Goal: Task Accomplishment & Management: Complete application form

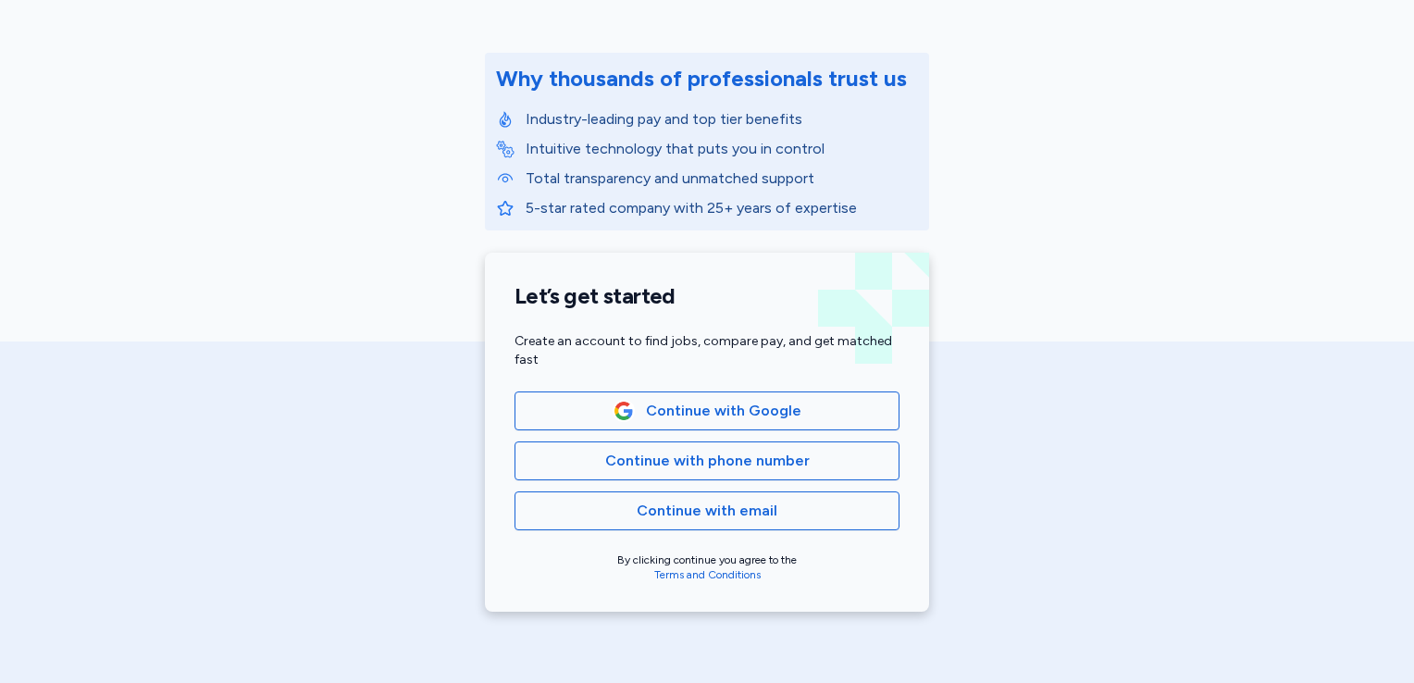
scroll to position [259, 0]
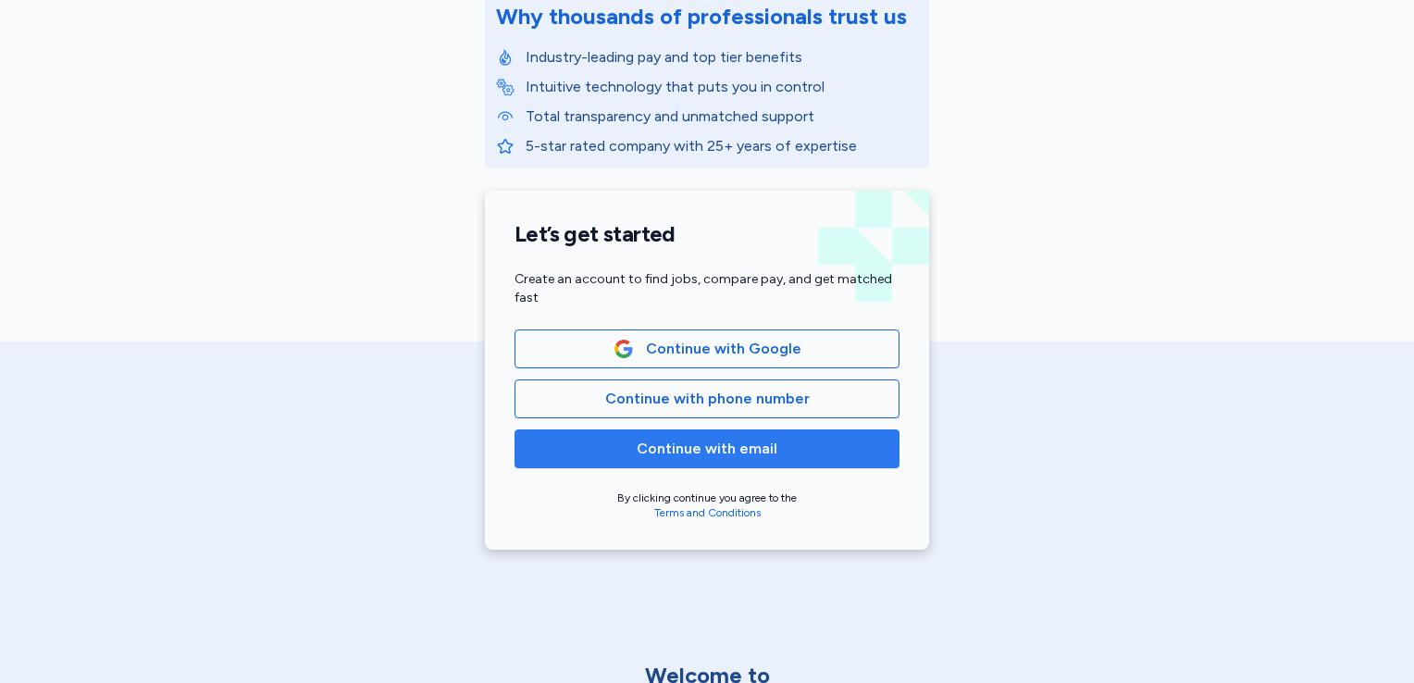
click at [745, 451] on span "Continue with email" at bounding box center [707, 449] width 141 height 22
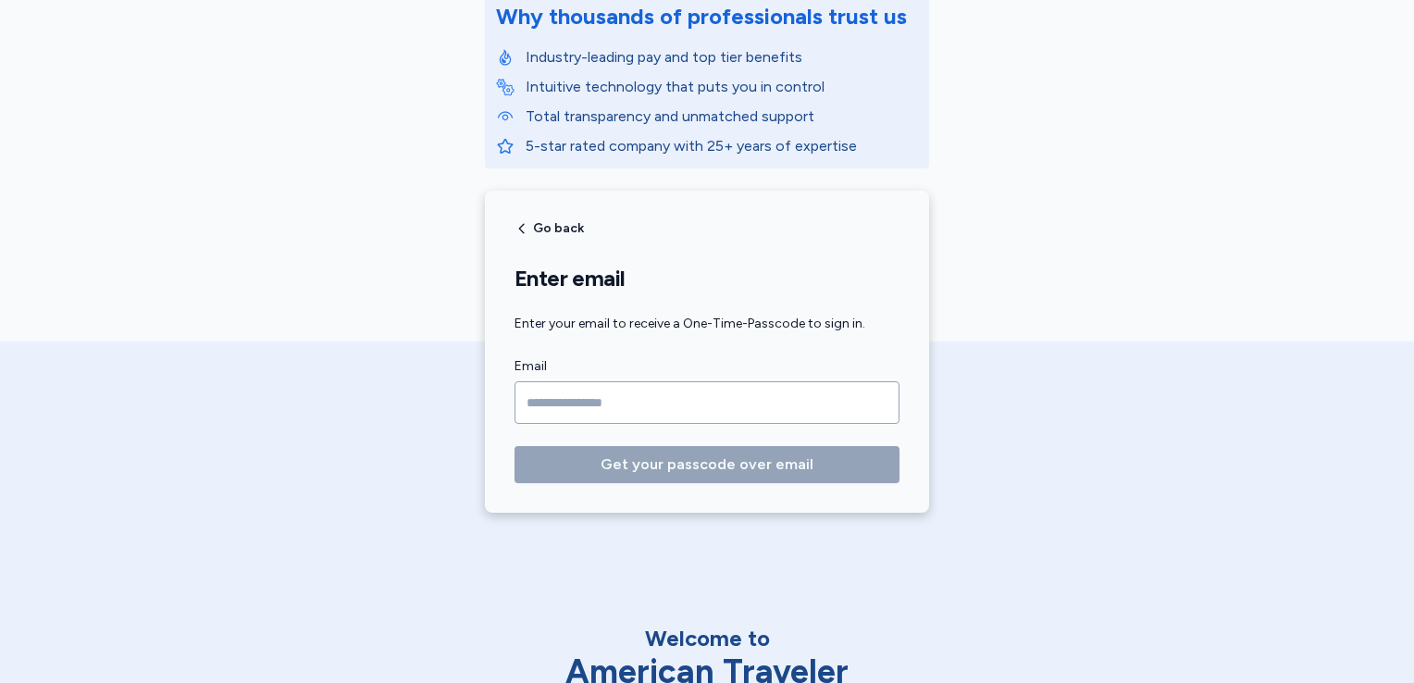
click at [704, 413] on input "Email" at bounding box center [706, 402] width 385 height 43
click at [640, 409] on input "Email" at bounding box center [706, 402] width 385 height 43
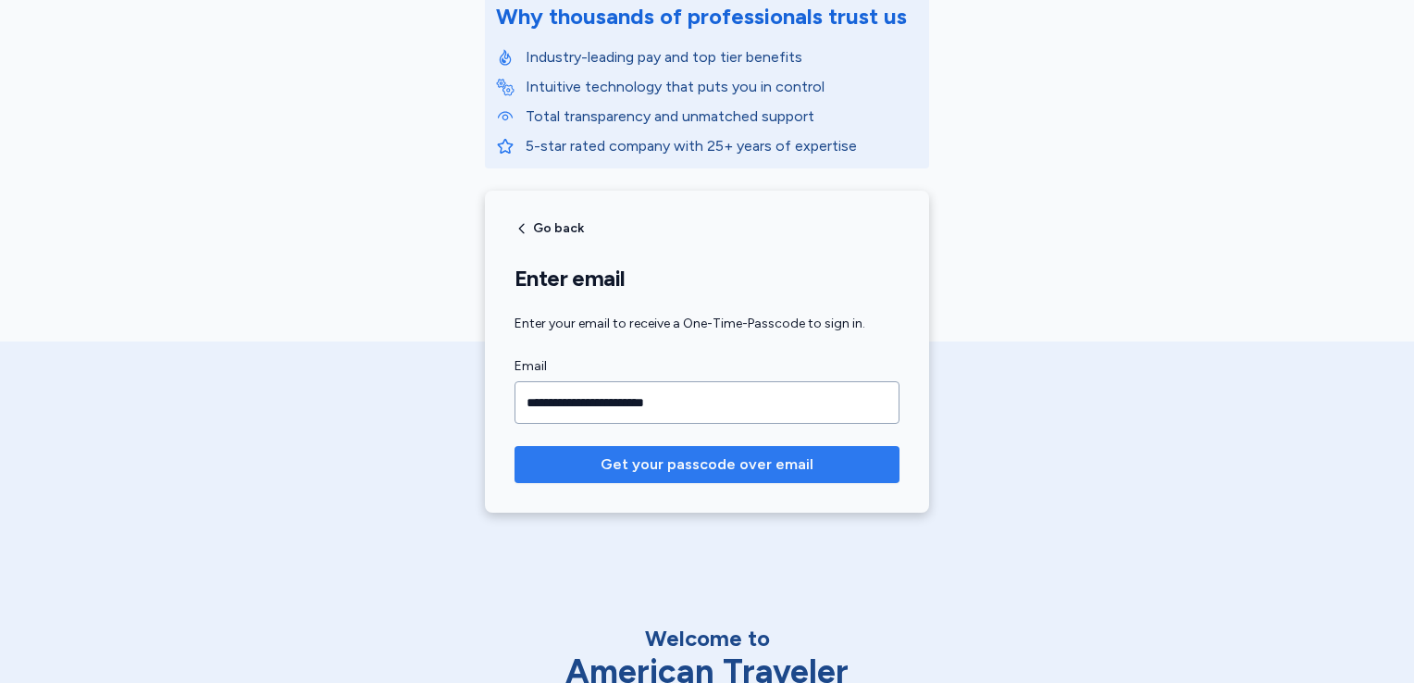
type input "**********"
click at [740, 455] on span "Get your passcode over email" at bounding box center [706, 464] width 213 height 22
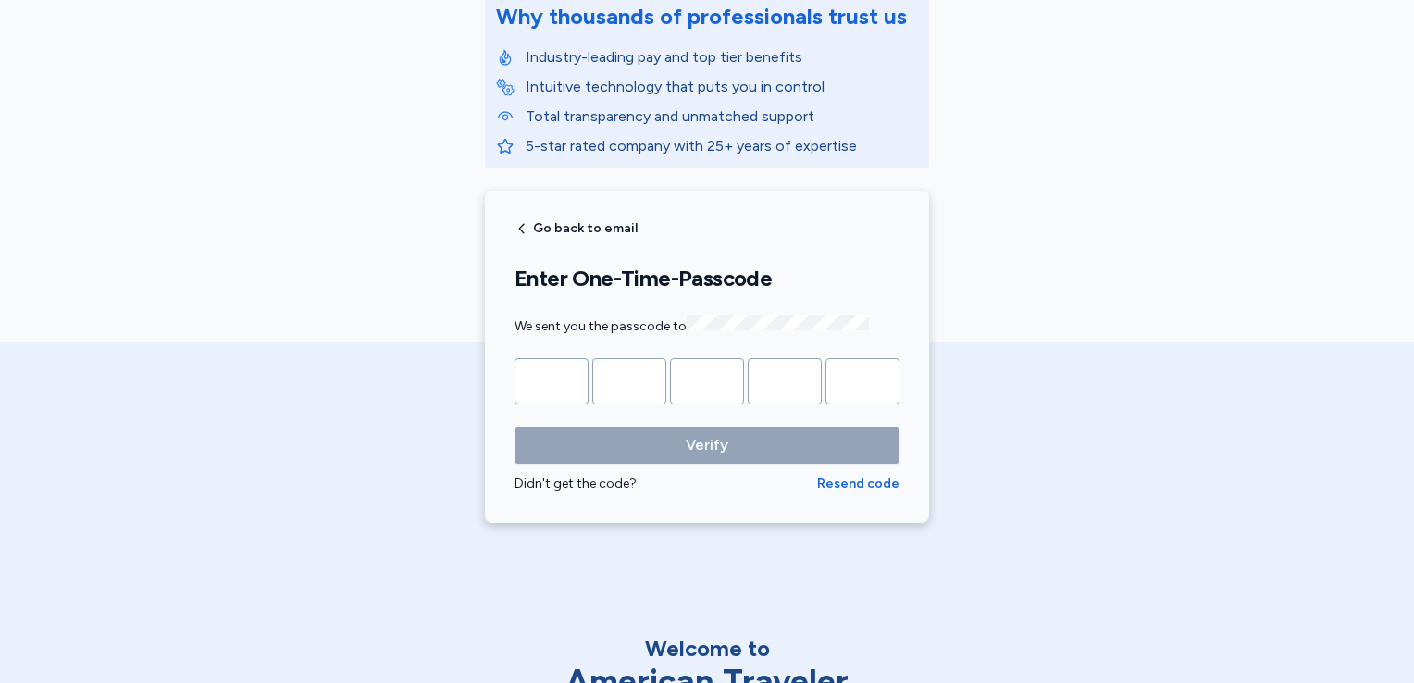
type input "*"
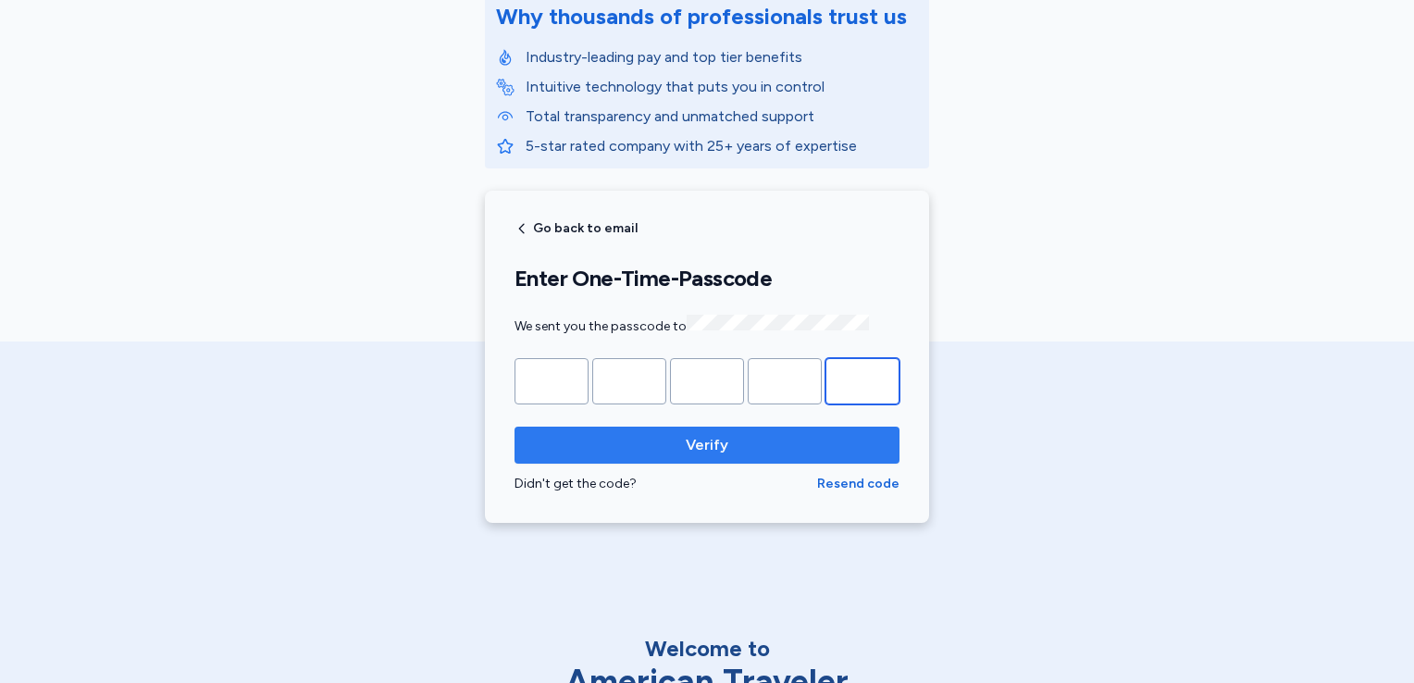
type input "*"
click at [734, 442] on span "Verify" at bounding box center [706, 445] width 355 height 22
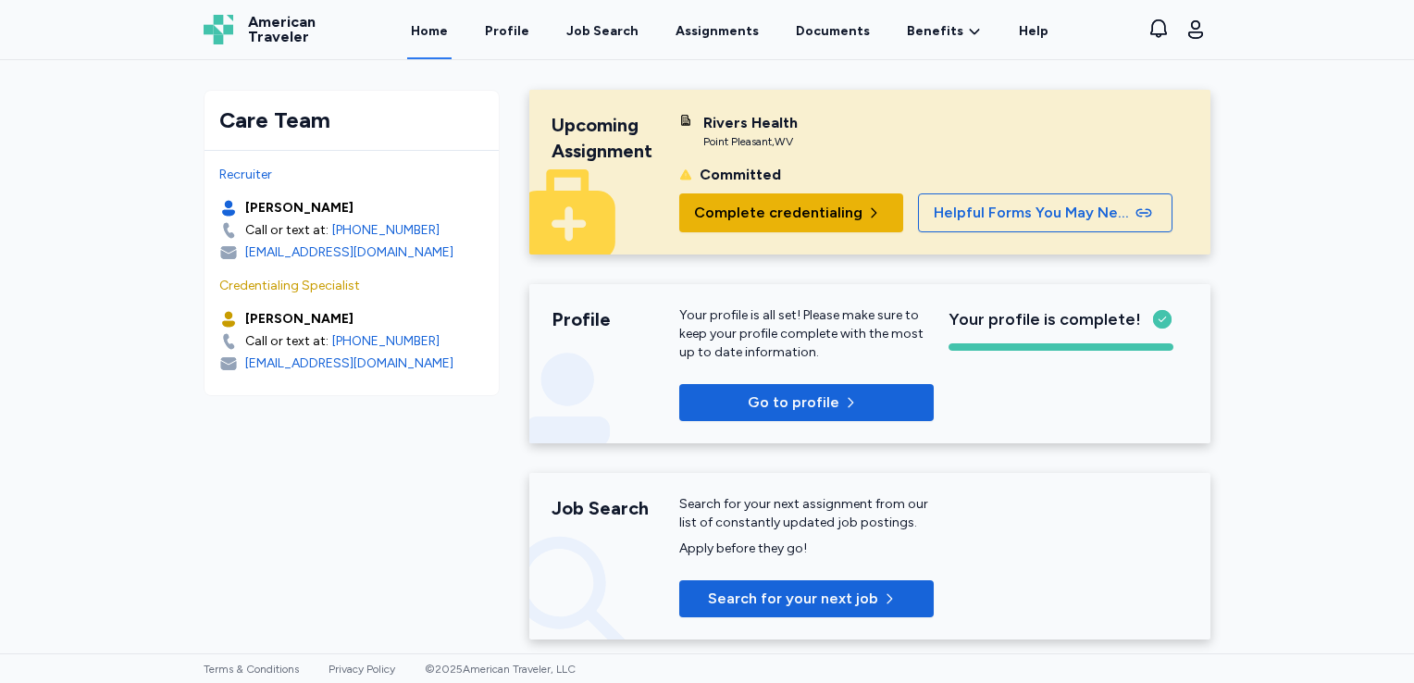
click at [810, 213] on span "Complete credentialing" at bounding box center [778, 213] width 168 height 22
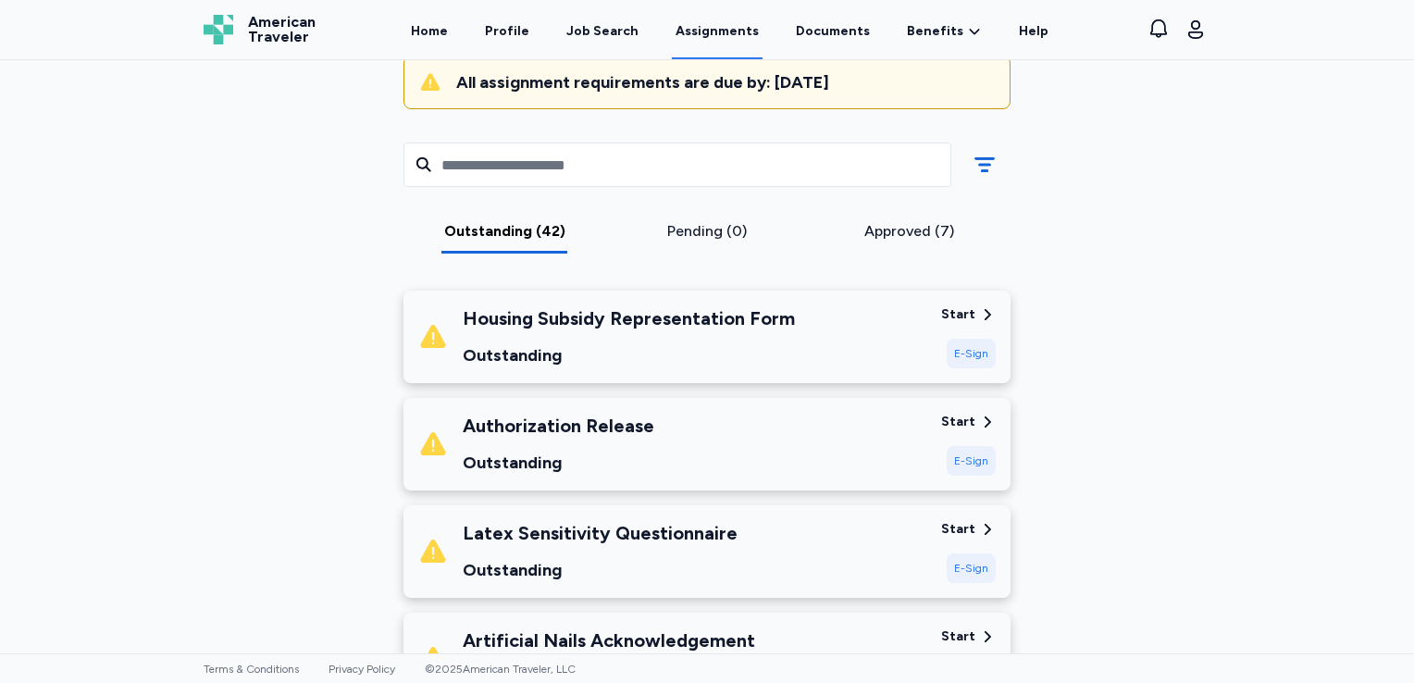
scroll to position [74, 0]
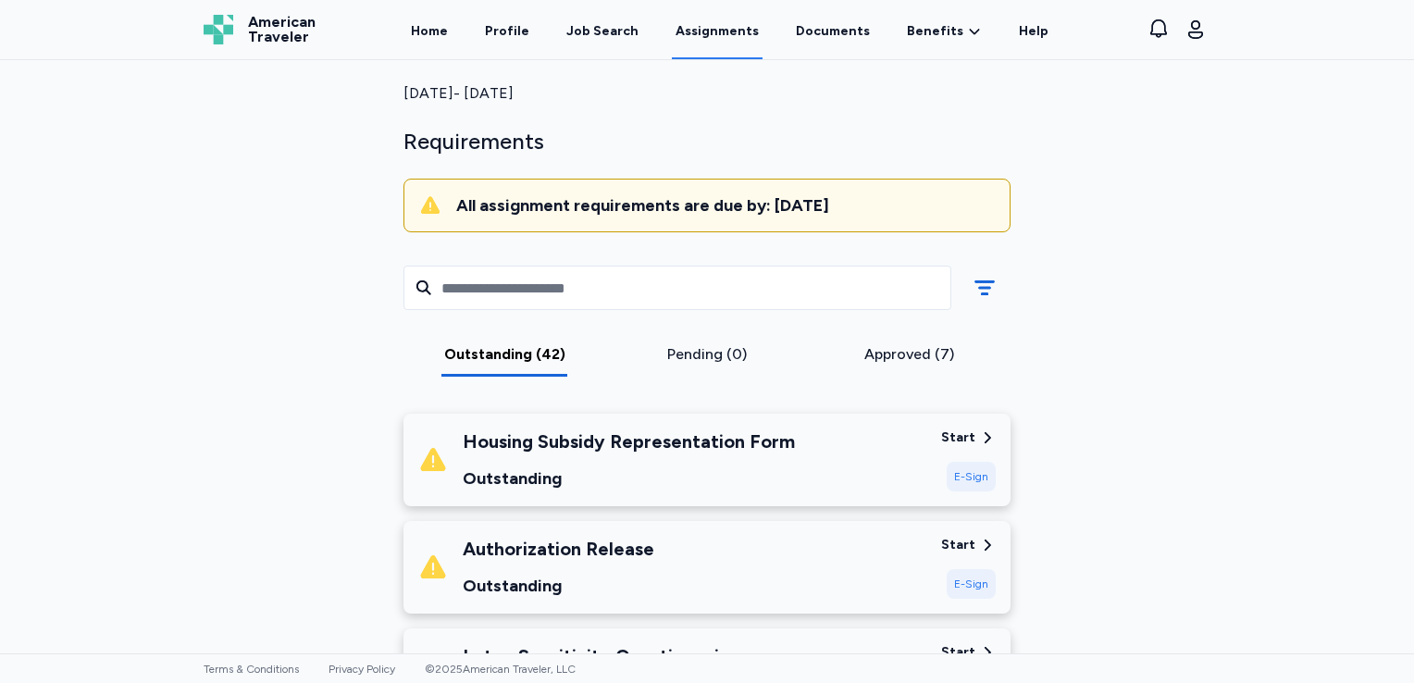
click at [810, 462] on div "Housing Subsidy Representation Form Outstanding" at bounding box center [672, 459] width 508 height 63
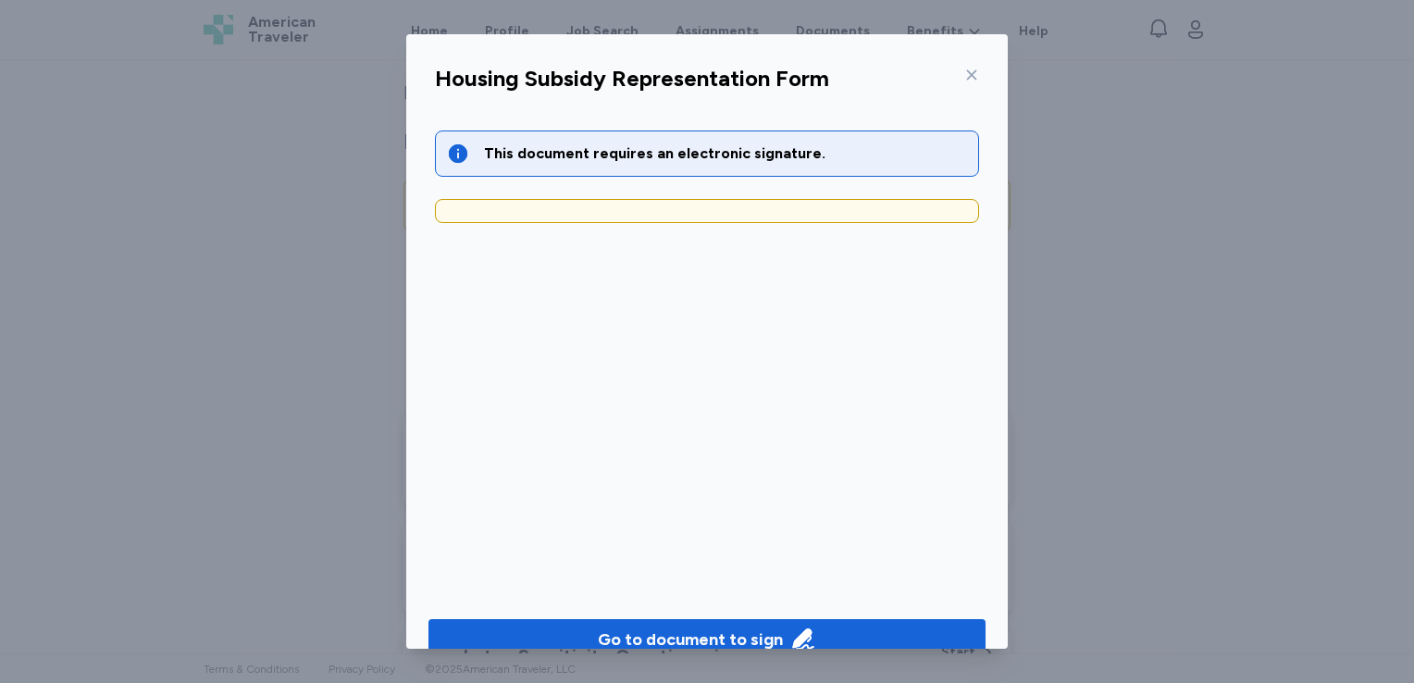
click at [670, 211] on div at bounding box center [707, 211] width 544 height 24
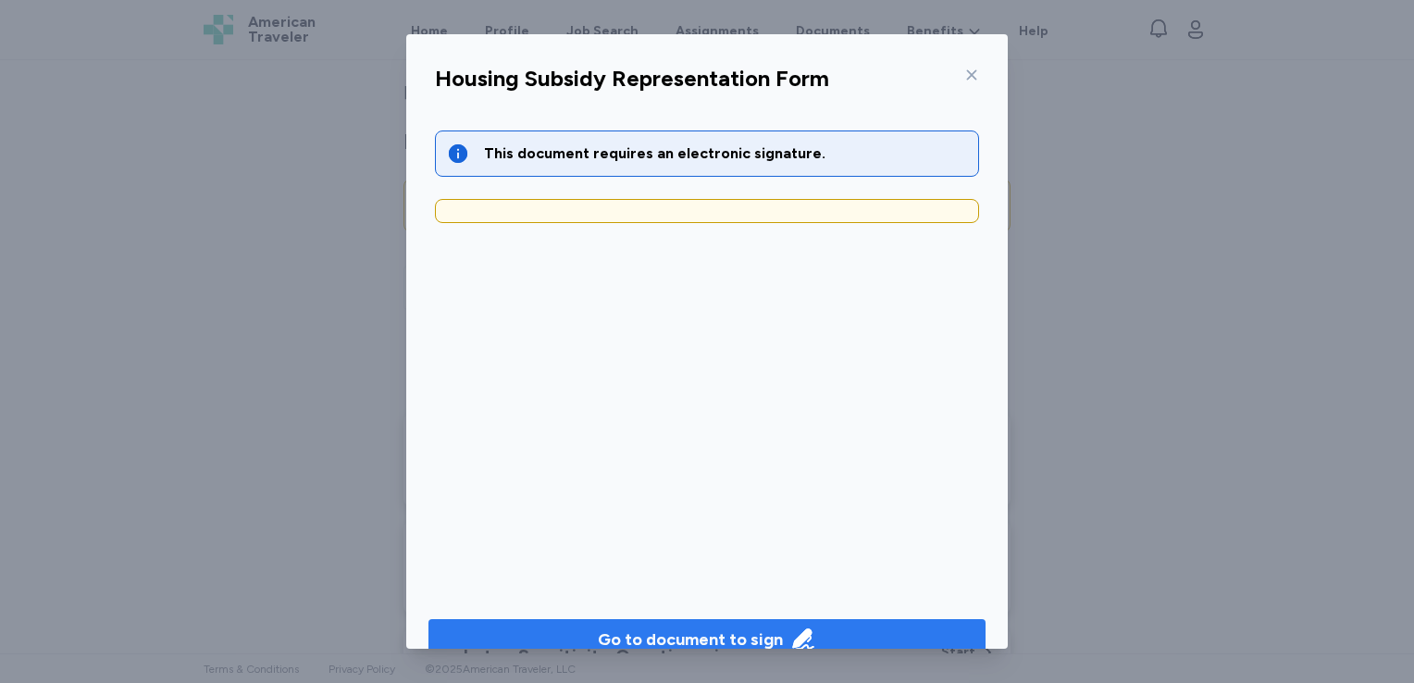
click at [693, 642] on div "Go to document to sign" at bounding box center [690, 639] width 185 height 26
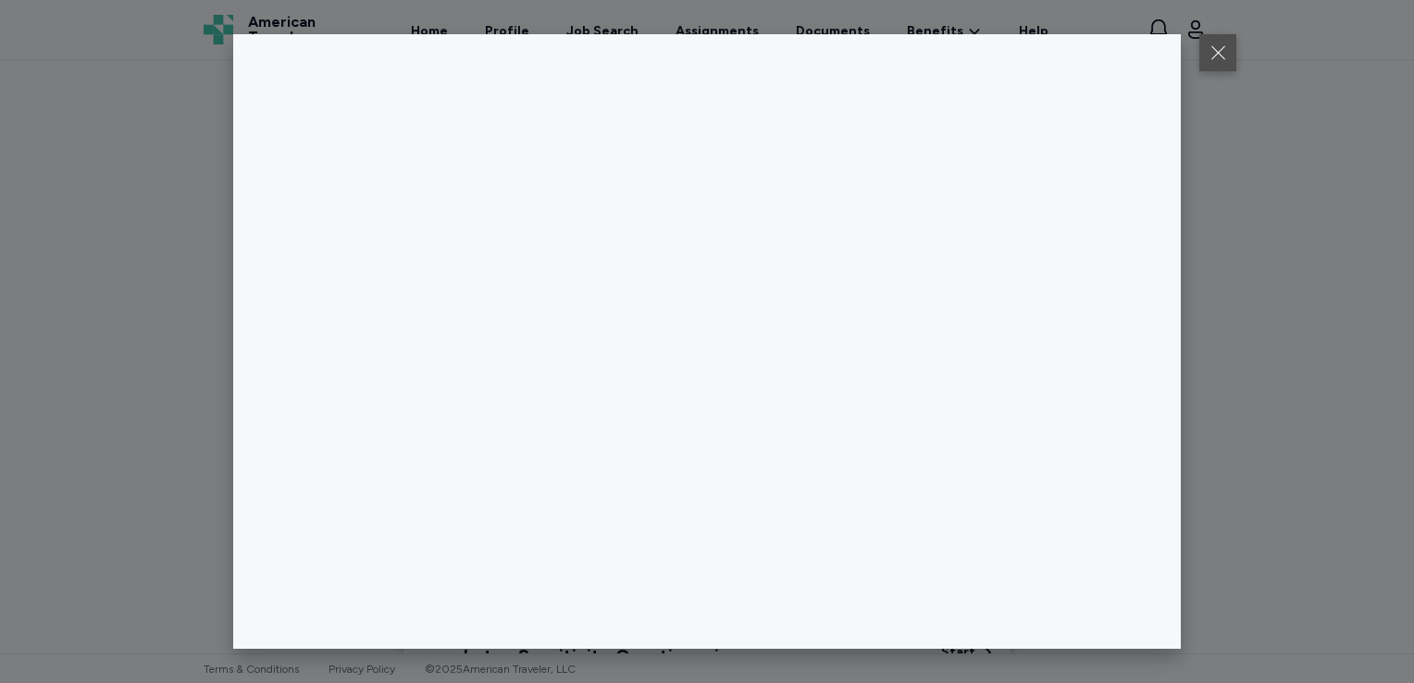
click at [1214, 67] on button at bounding box center [1217, 52] width 37 height 37
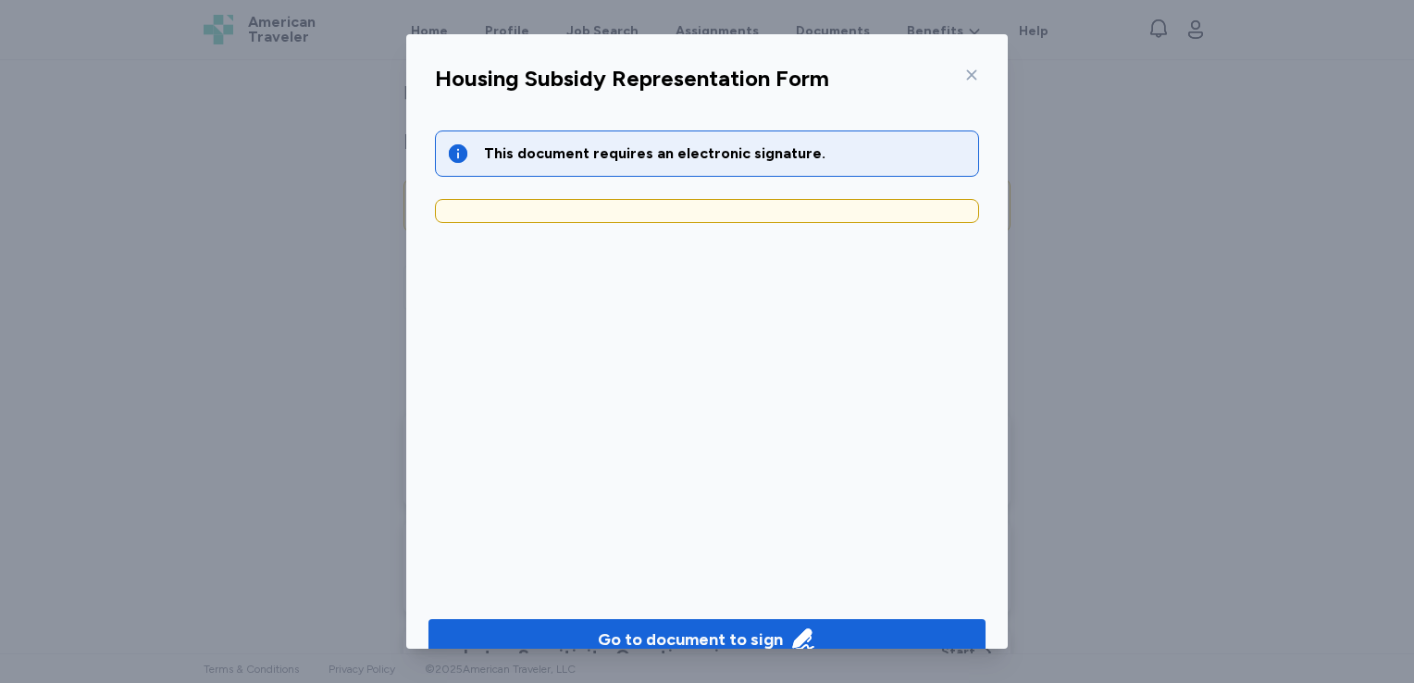
click at [967, 76] on icon at bounding box center [972, 75] width 10 height 10
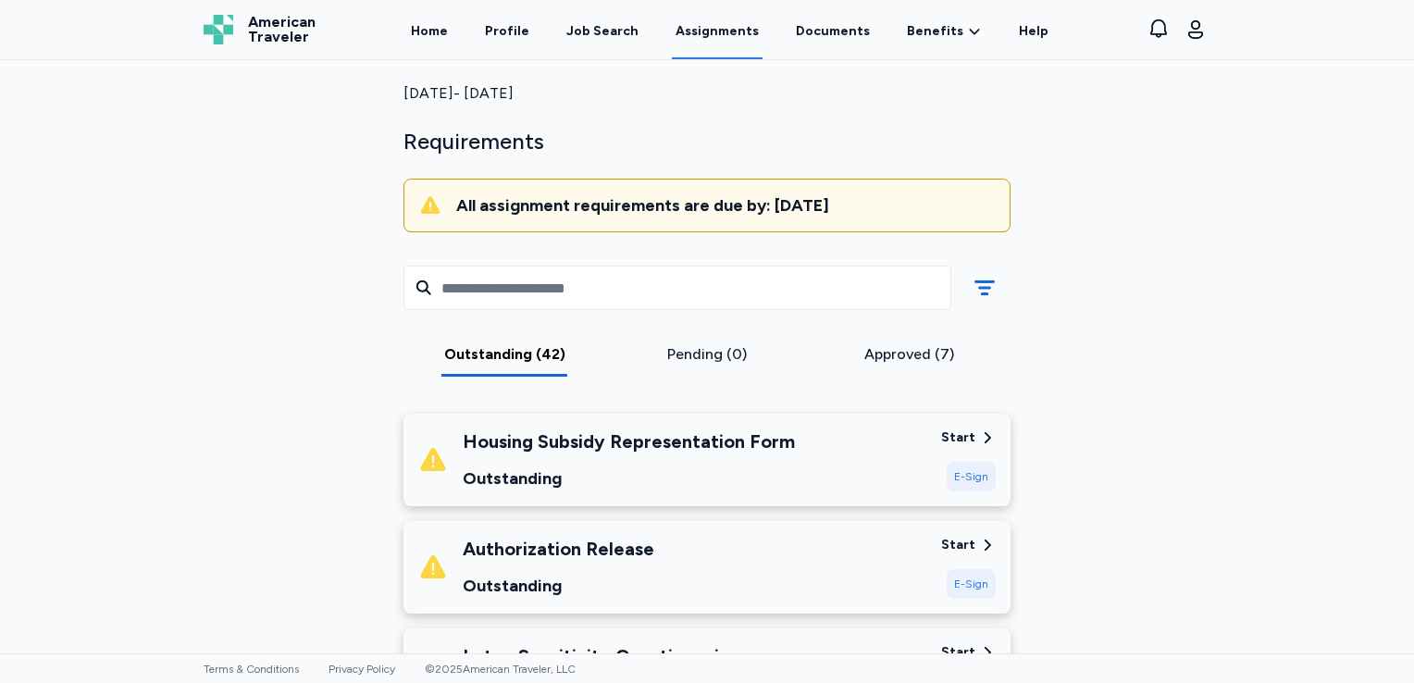
click at [846, 557] on div "Authorization Release Outstanding" at bounding box center [672, 567] width 508 height 63
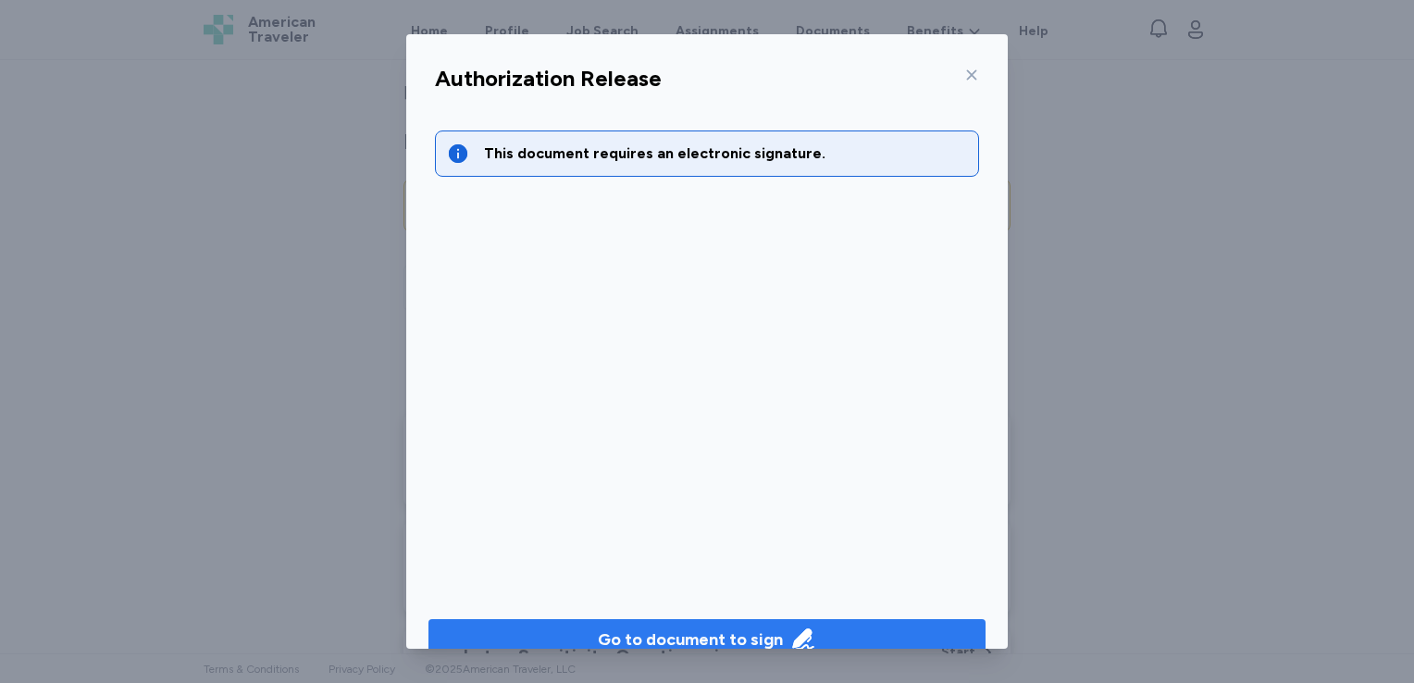
click at [739, 635] on div "Go to document to sign" at bounding box center [690, 639] width 185 height 26
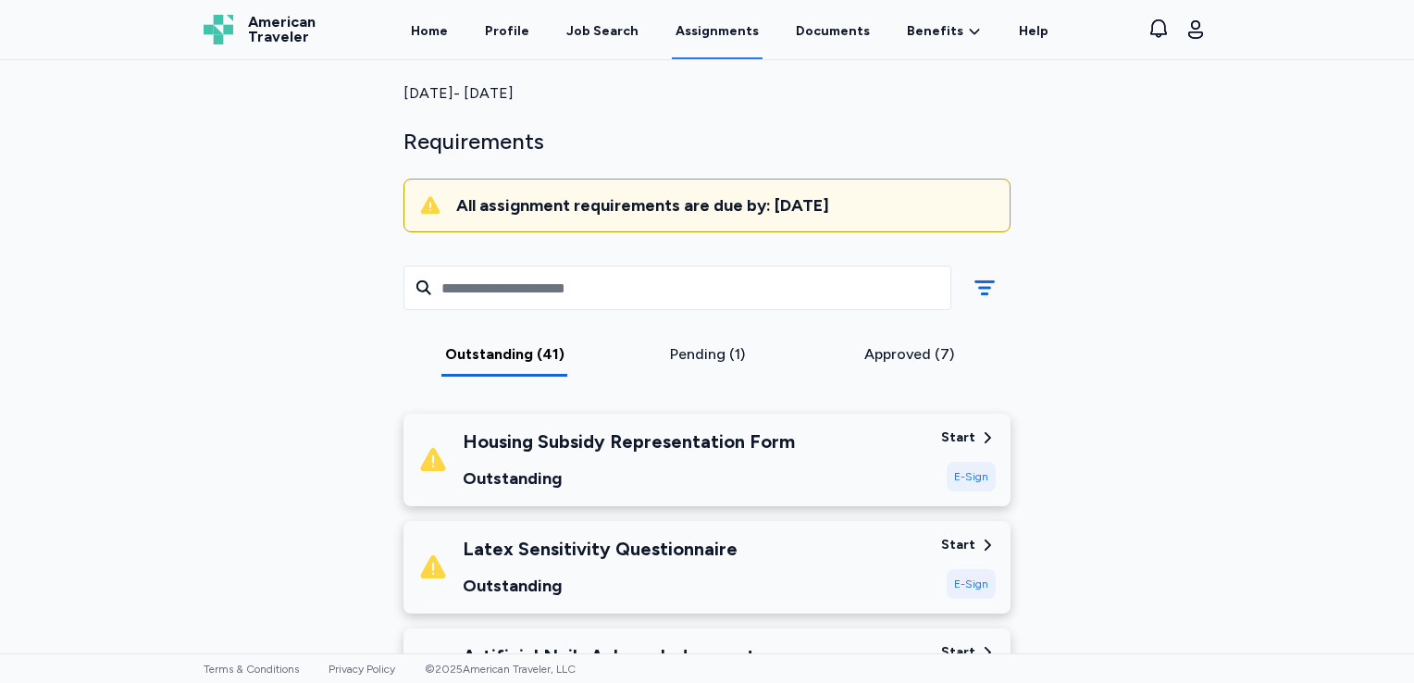
click at [868, 564] on div "Latex Sensitivity Questionnaire Outstanding" at bounding box center [672, 567] width 508 height 63
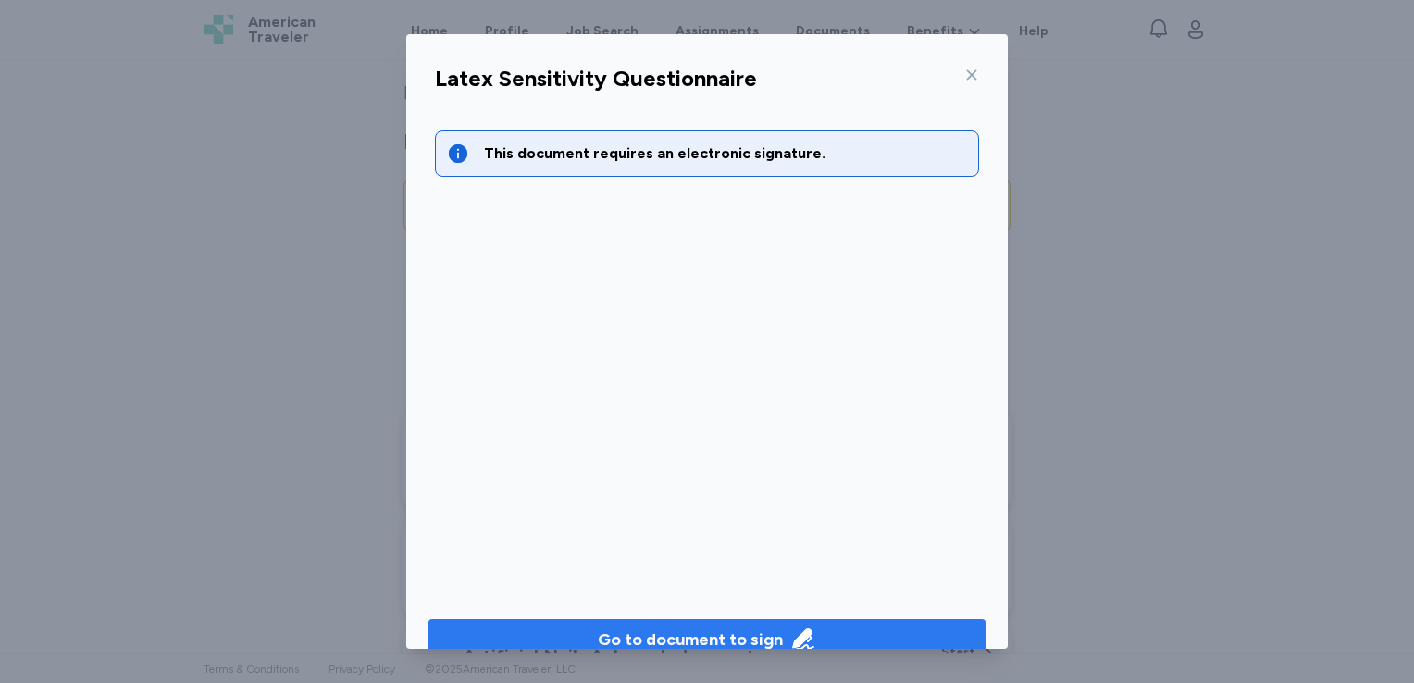
click at [760, 631] on div "Go to document to sign" at bounding box center [690, 639] width 185 height 26
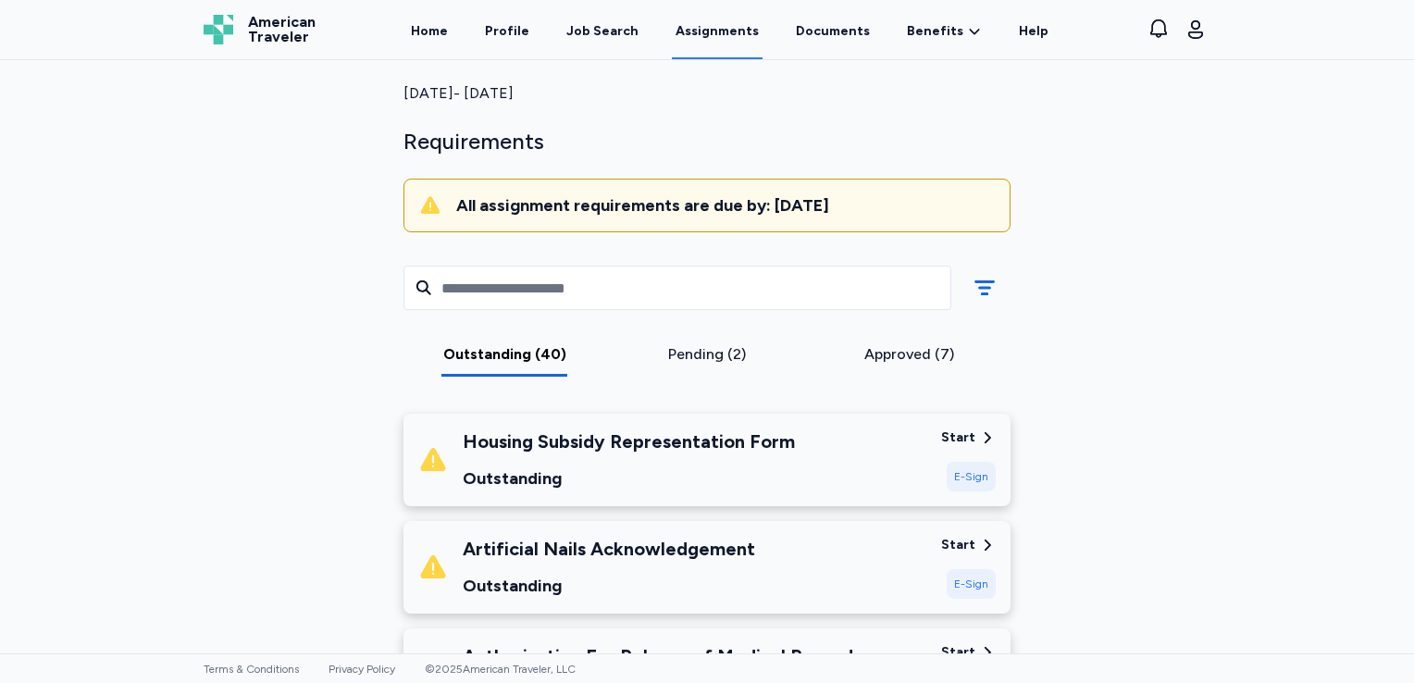
click at [851, 553] on div "Artificial Nails Acknowledgement Outstanding" at bounding box center [672, 567] width 508 height 63
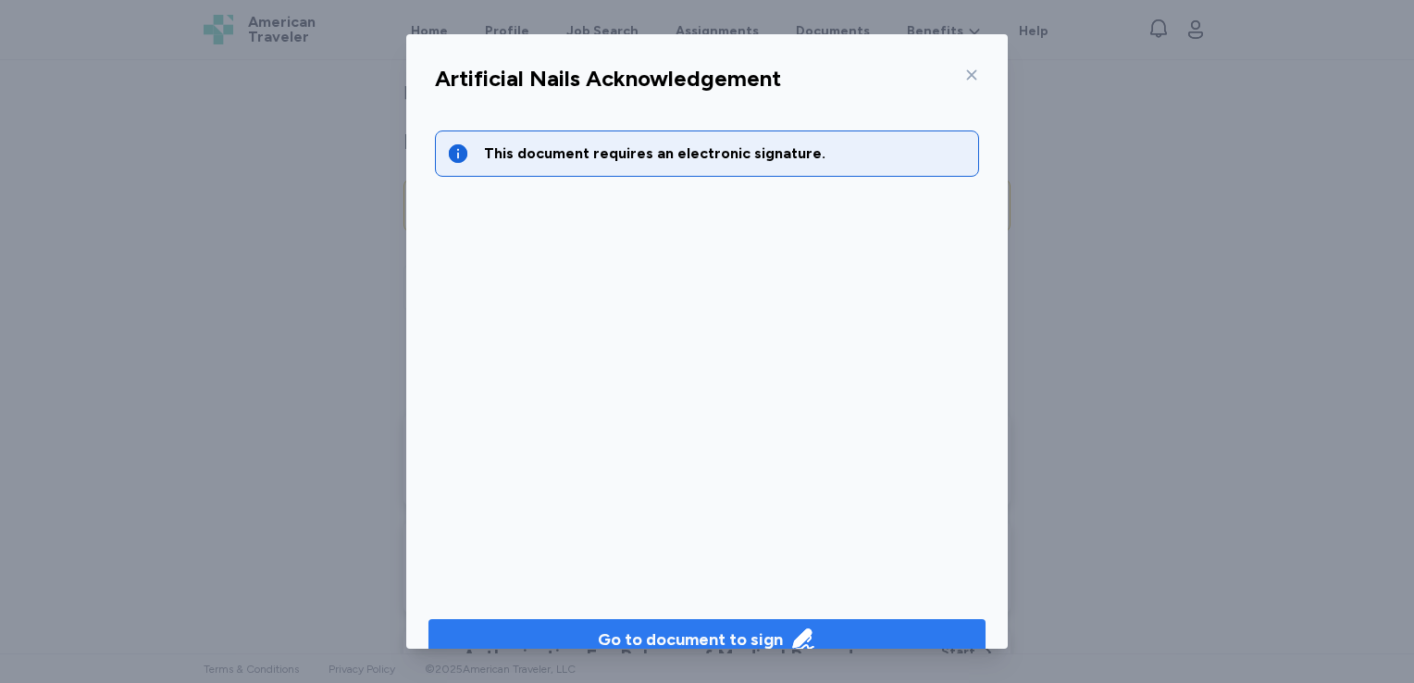
click at [731, 638] on div "Go to document to sign" at bounding box center [690, 639] width 185 height 26
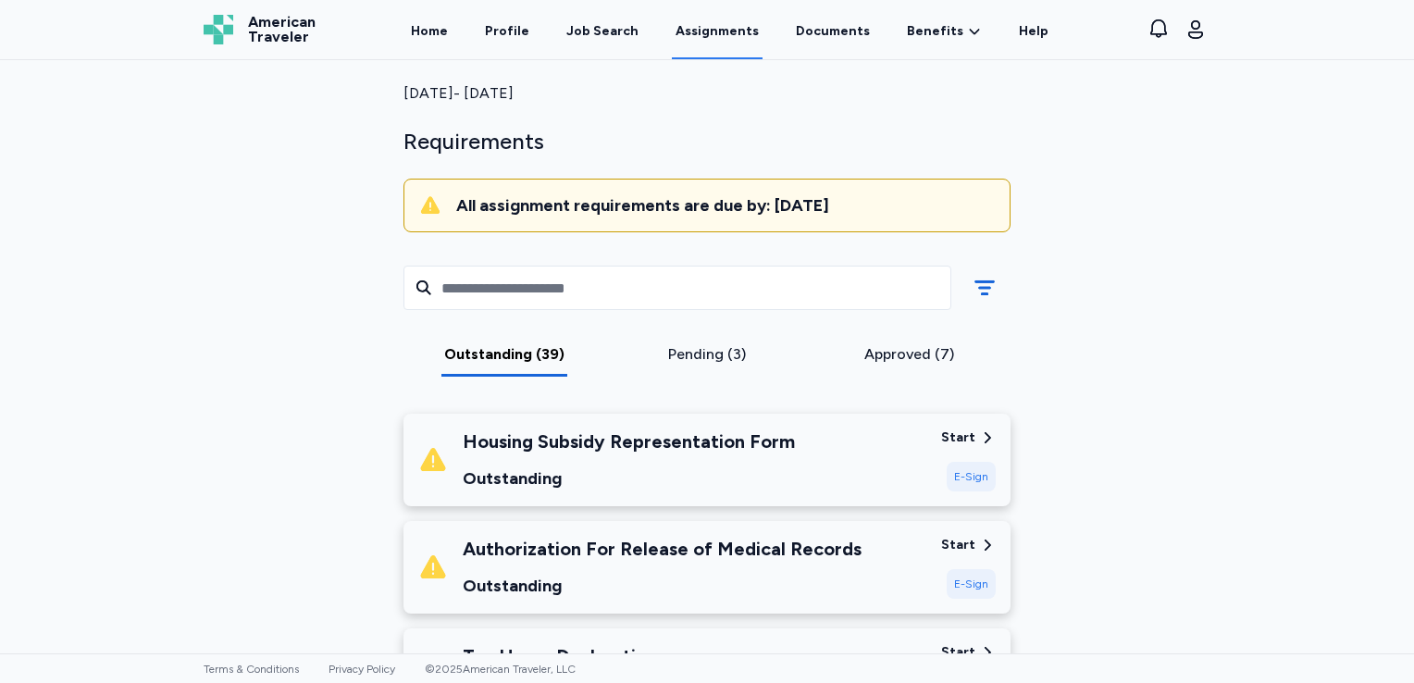
click at [712, 564] on div "Authorization For Release of Medical Records Outstanding" at bounding box center [662, 567] width 399 height 63
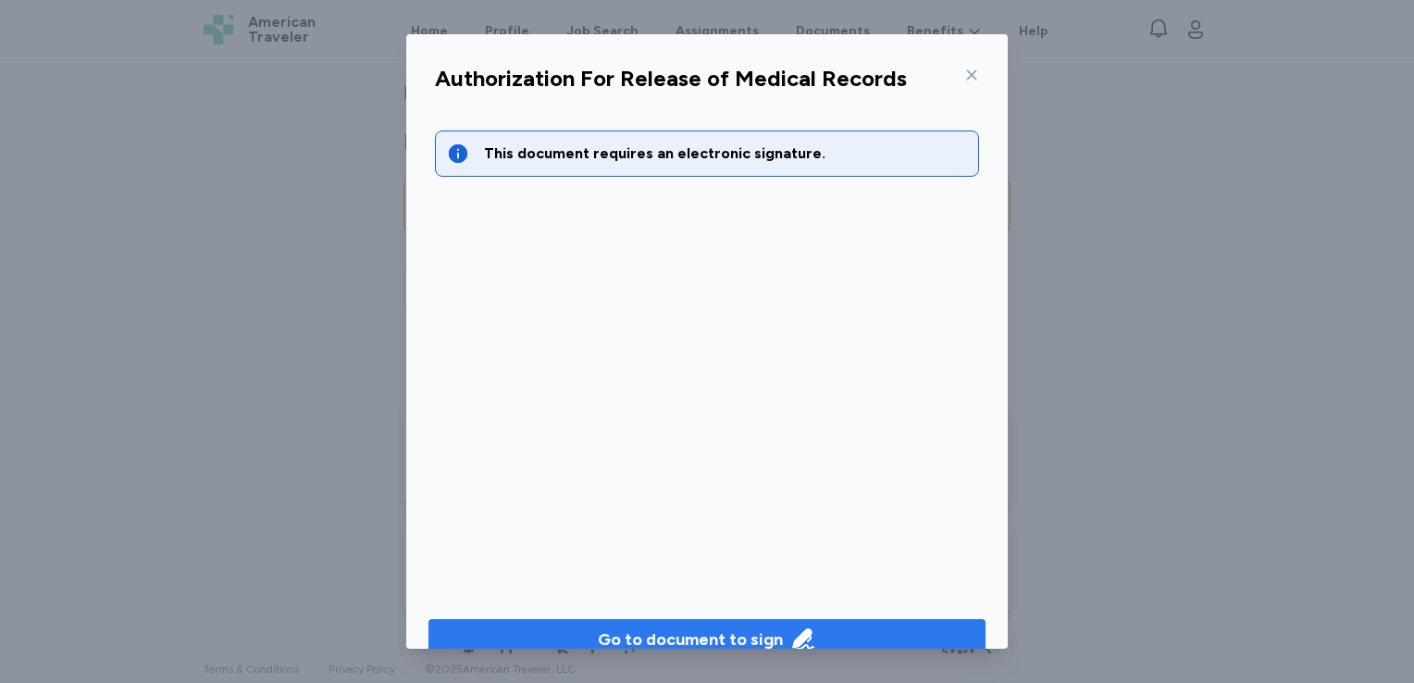
click at [688, 634] on div "Go to document to sign" at bounding box center [690, 639] width 185 height 26
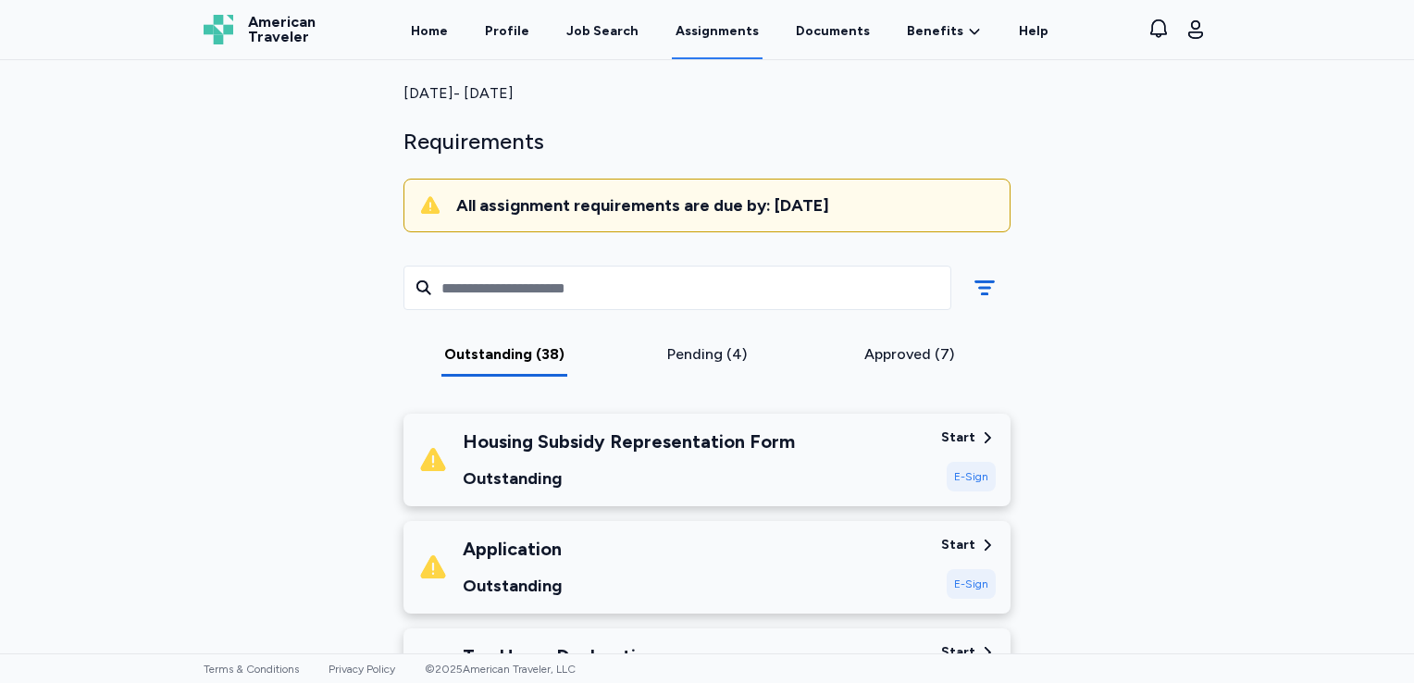
click at [807, 550] on div "Application Outstanding" at bounding box center [672, 567] width 508 height 63
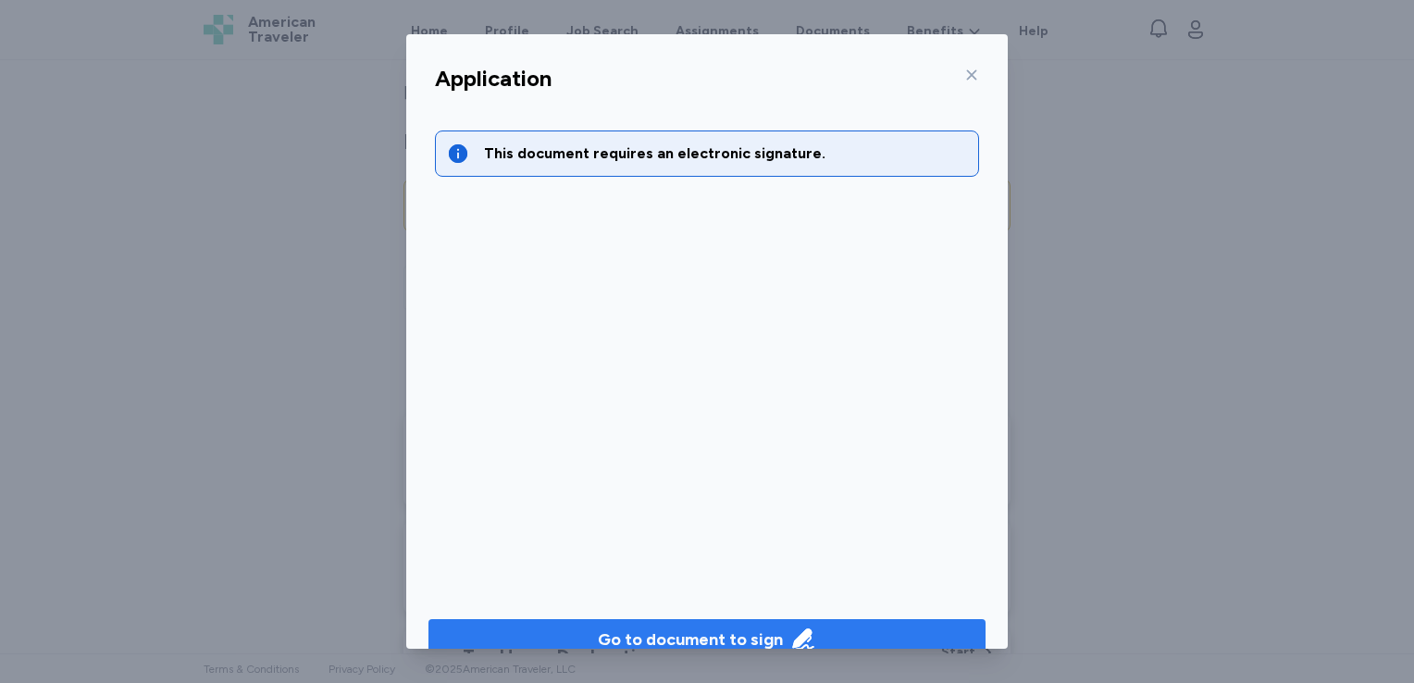
click at [751, 640] on div "Go to document to sign" at bounding box center [690, 639] width 185 height 26
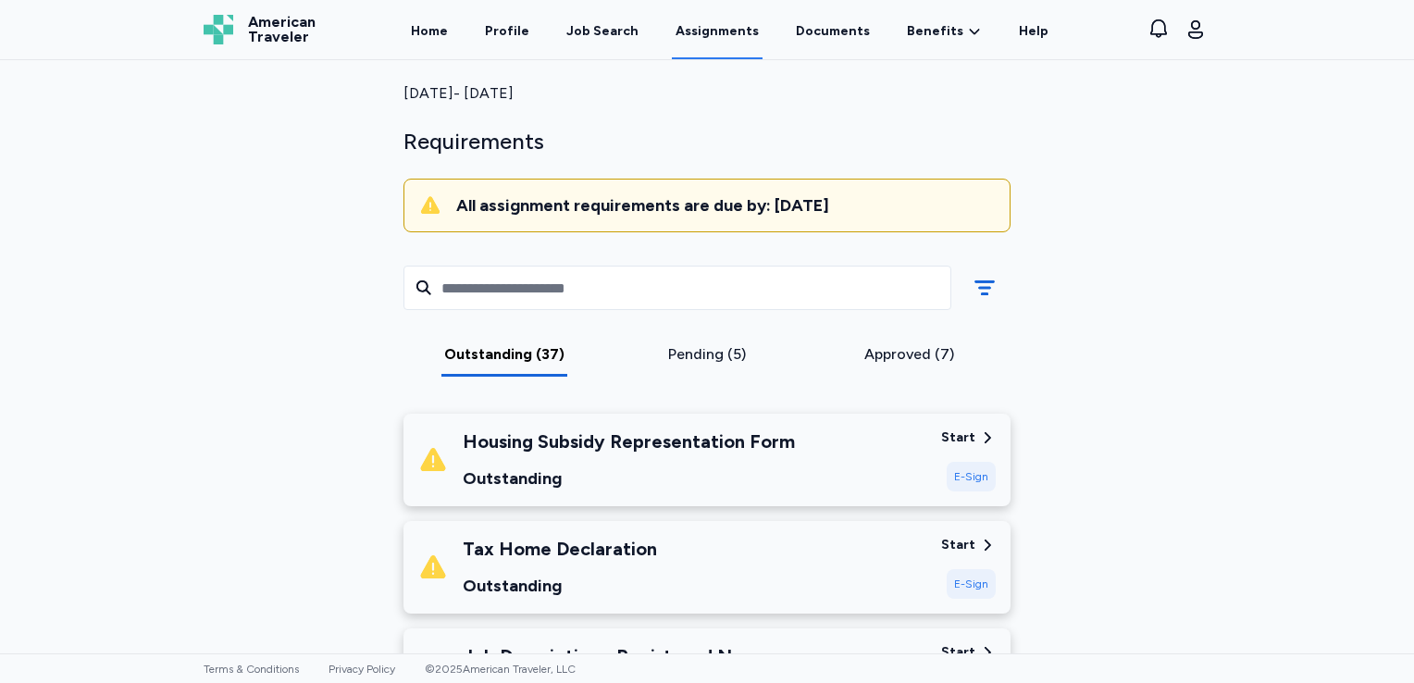
click at [859, 562] on div "Tax Home Declaration Outstanding" at bounding box center [672, 567] width 508 height 63
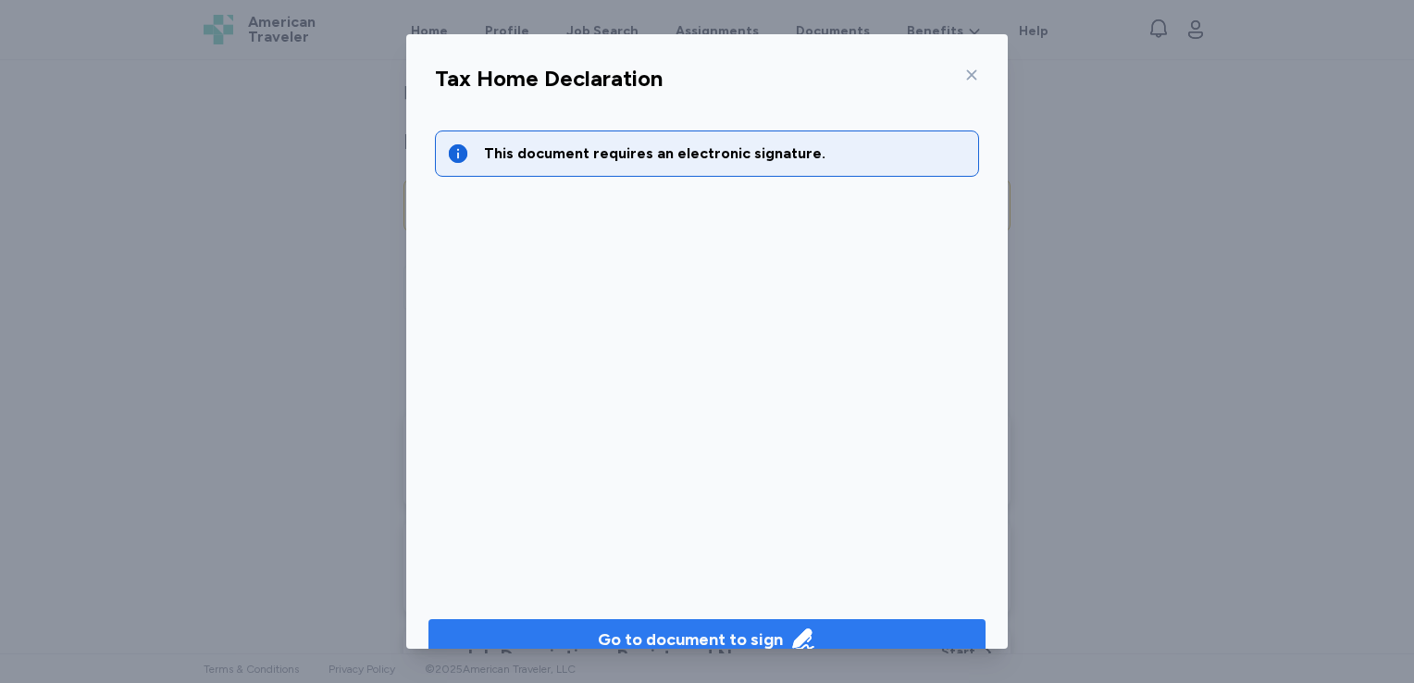
click at [749, 628] on div "Go to document to sign" at bounding box center [690, 639] width 185 height 26
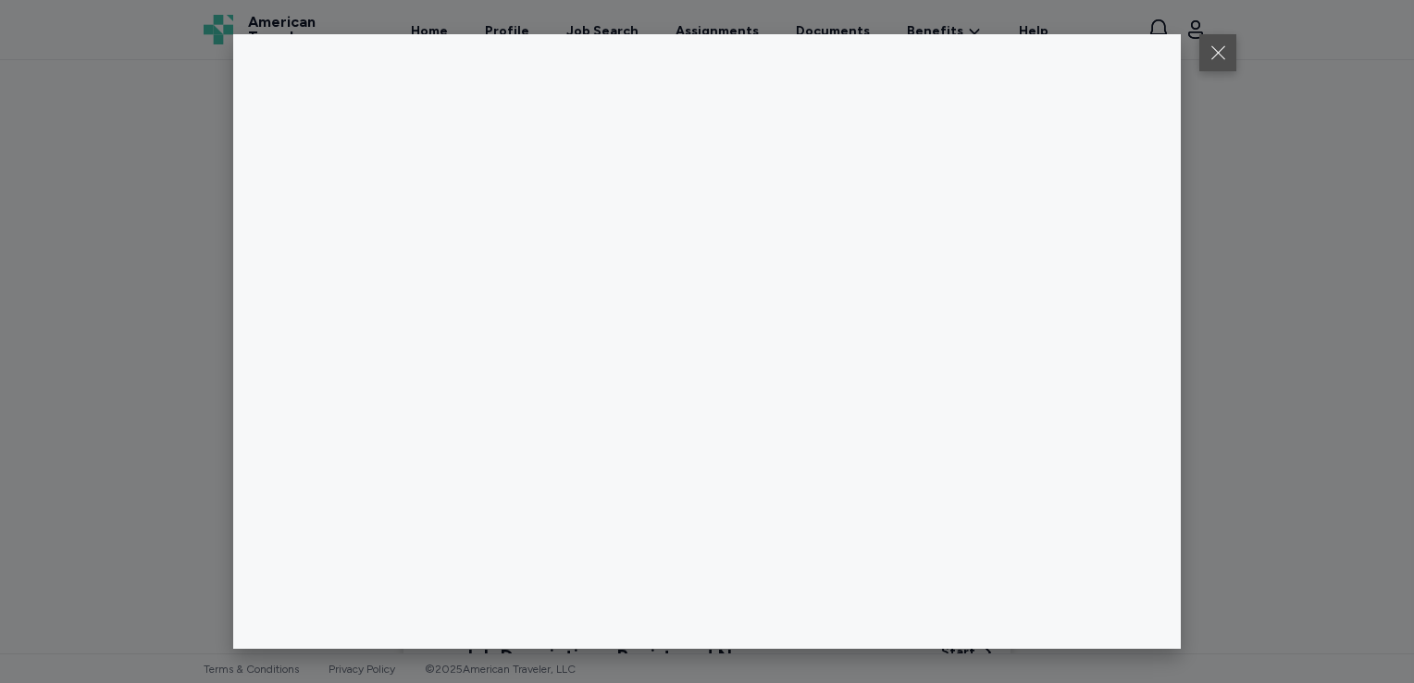
click at [1213, 55] on button at bounding box center [1217, 52] width 37 height 37
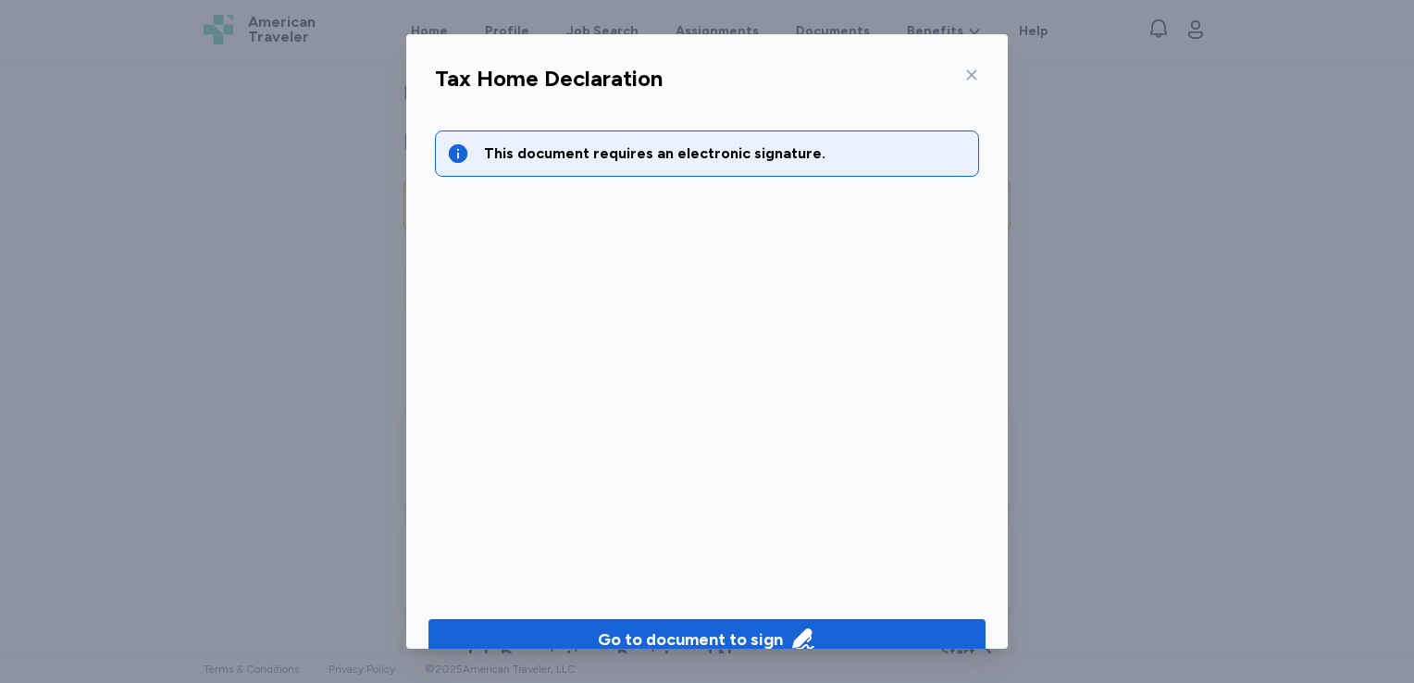
click at [967, 73] on icon at bounding box center [972, 75] width 10 height 10
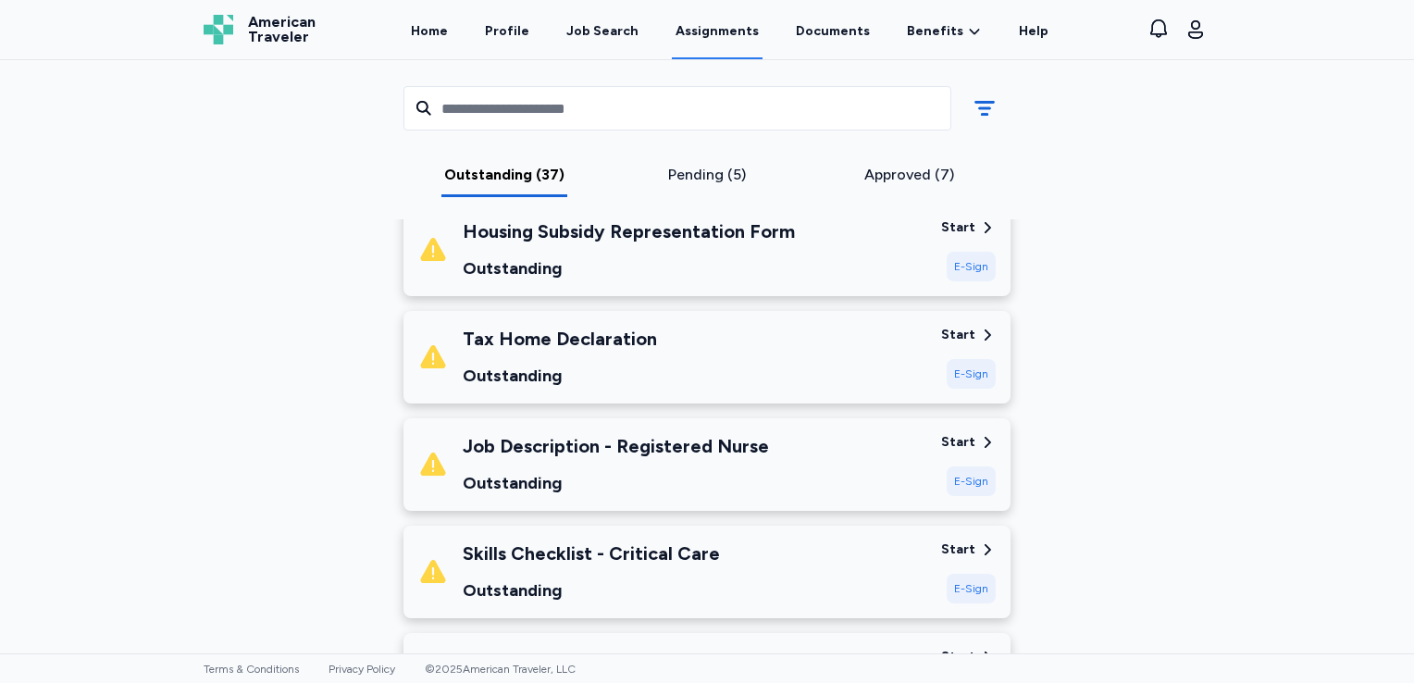
scroll to position [407, 0]
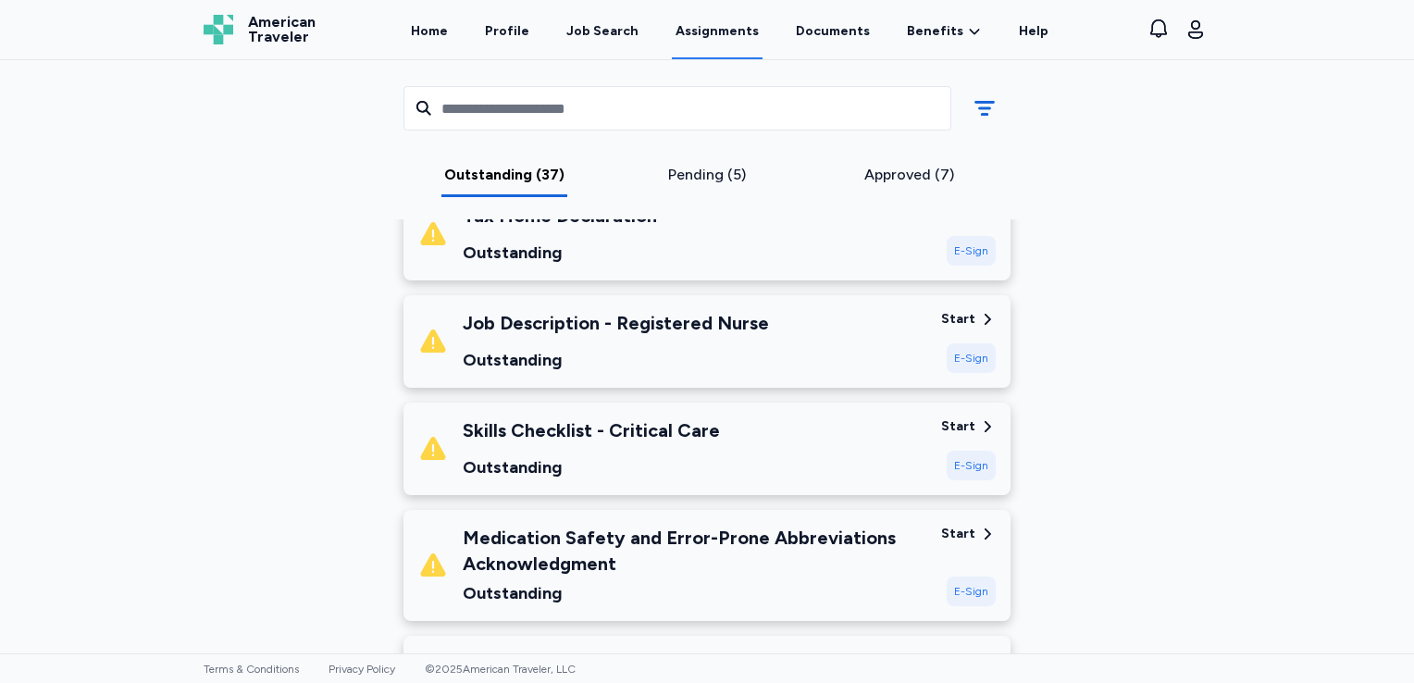
click at [843, 357] on div "Job Description - Registered Nurse Outstanding" at bounding box center [672, 341] width 508 height 63
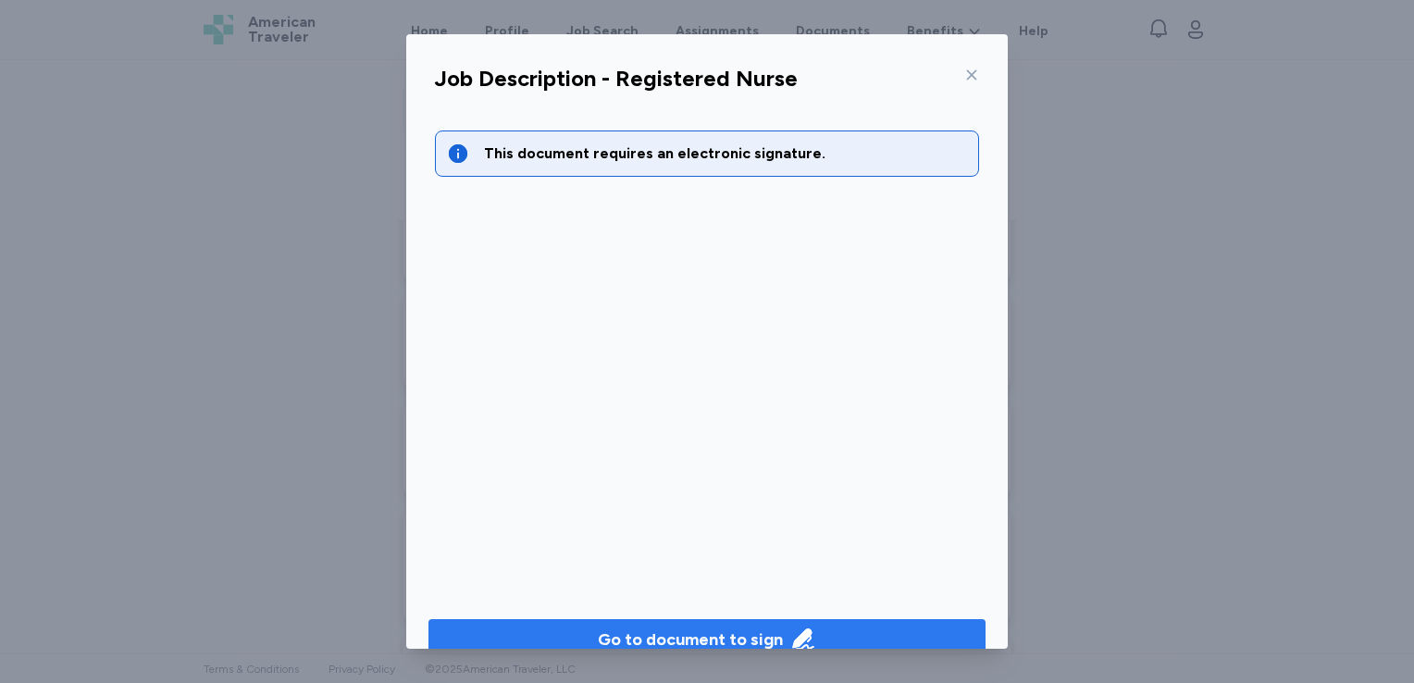
click at [740, 632] on div "Go to document to sign" at bounding box center [690, 639] width 185 height 26
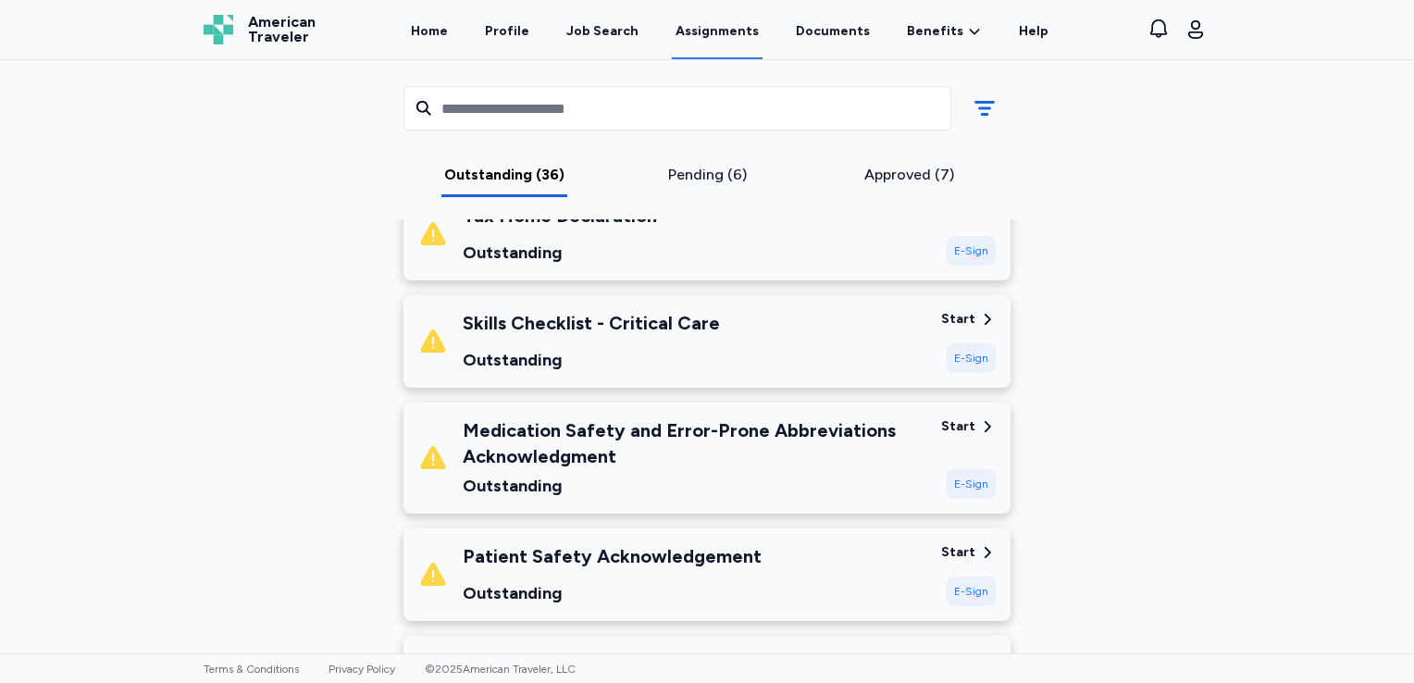
click at [791, 464] on div "Medication Safety and Error-Prone Abbreviations Acknowledgment" at bounding box center [695, 443] width 464 height 52
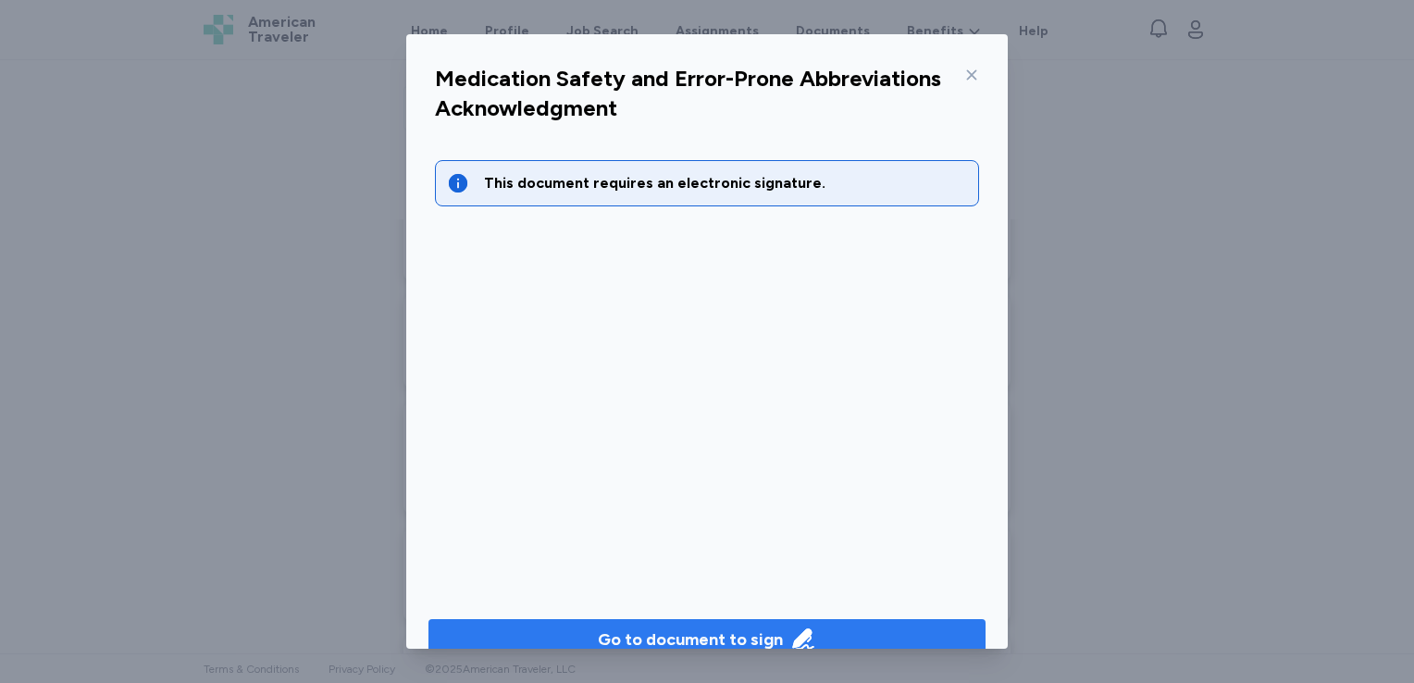
click at [725, 631] on div "Go to document to sign" at bounding box center [690, 639] width 185 height 26
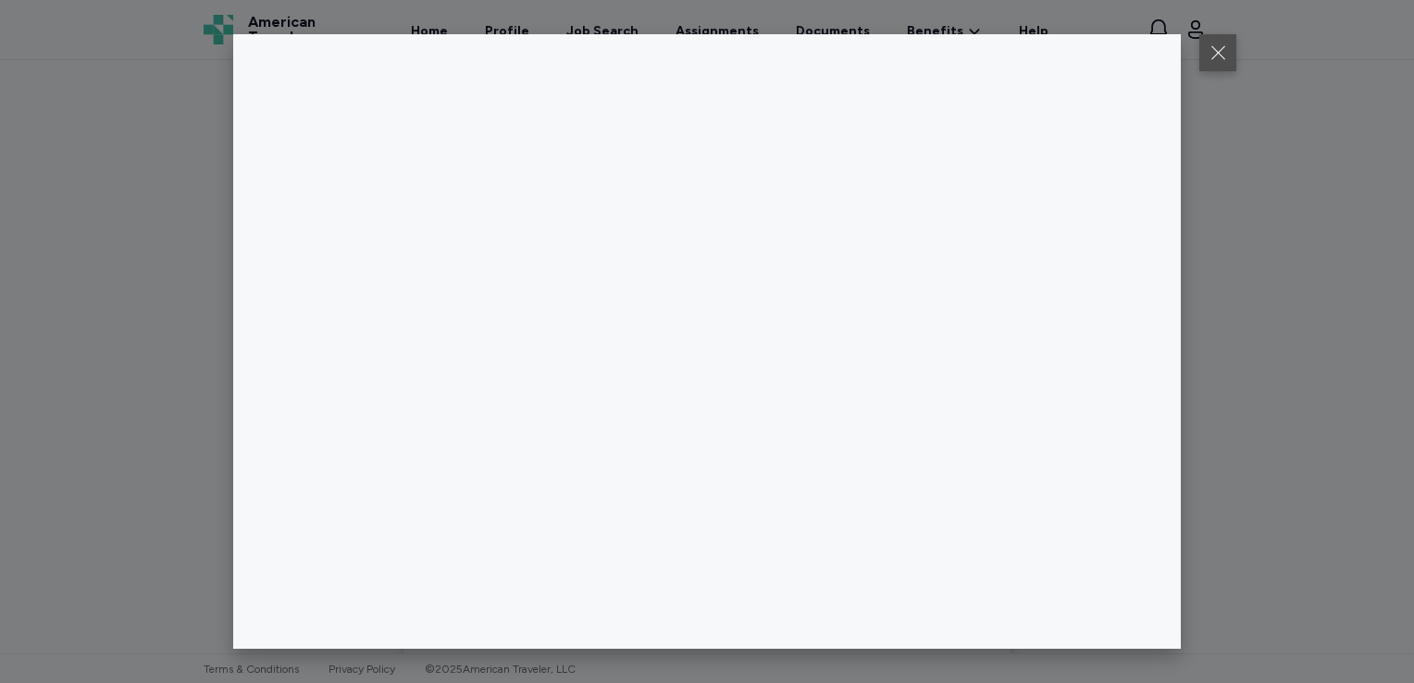
click at [1211, 40] on button at bounding box center [1217, 52] width 37 height 37
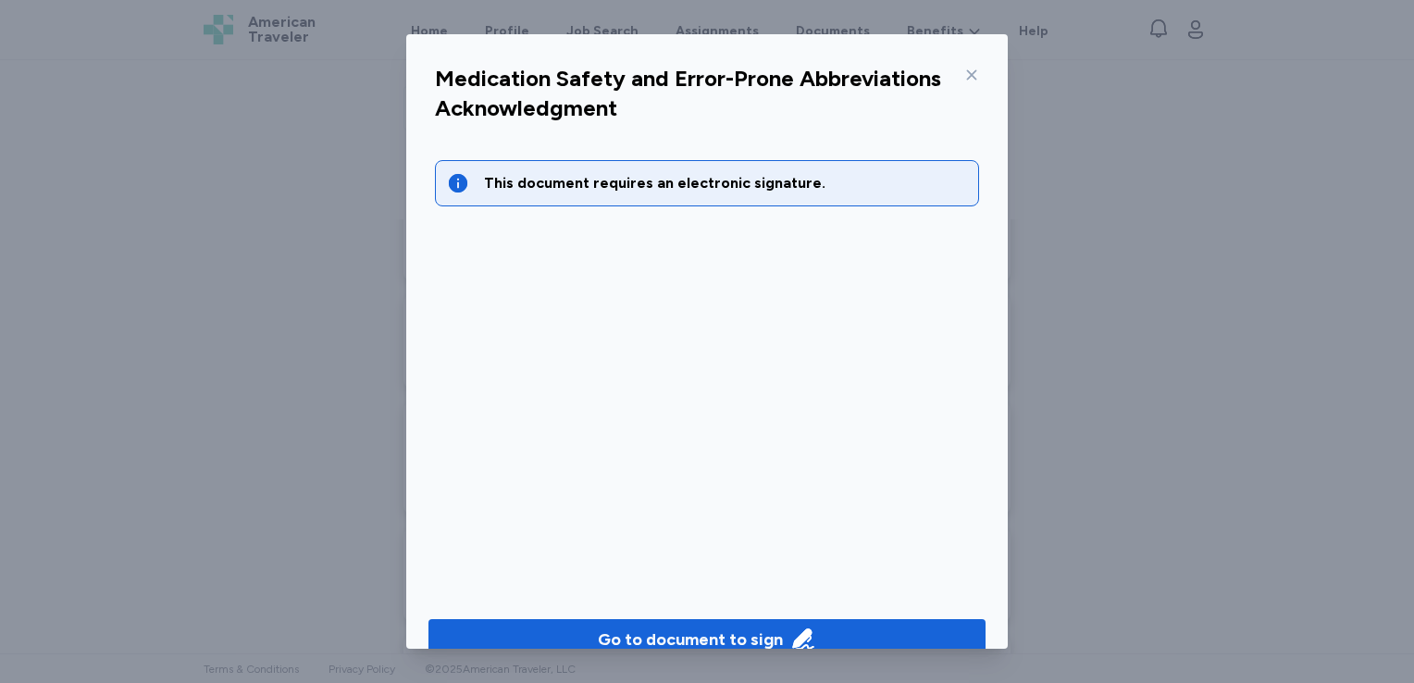
click at [967, 77] on icon at bounding box center [972, 75] width 10 height 10
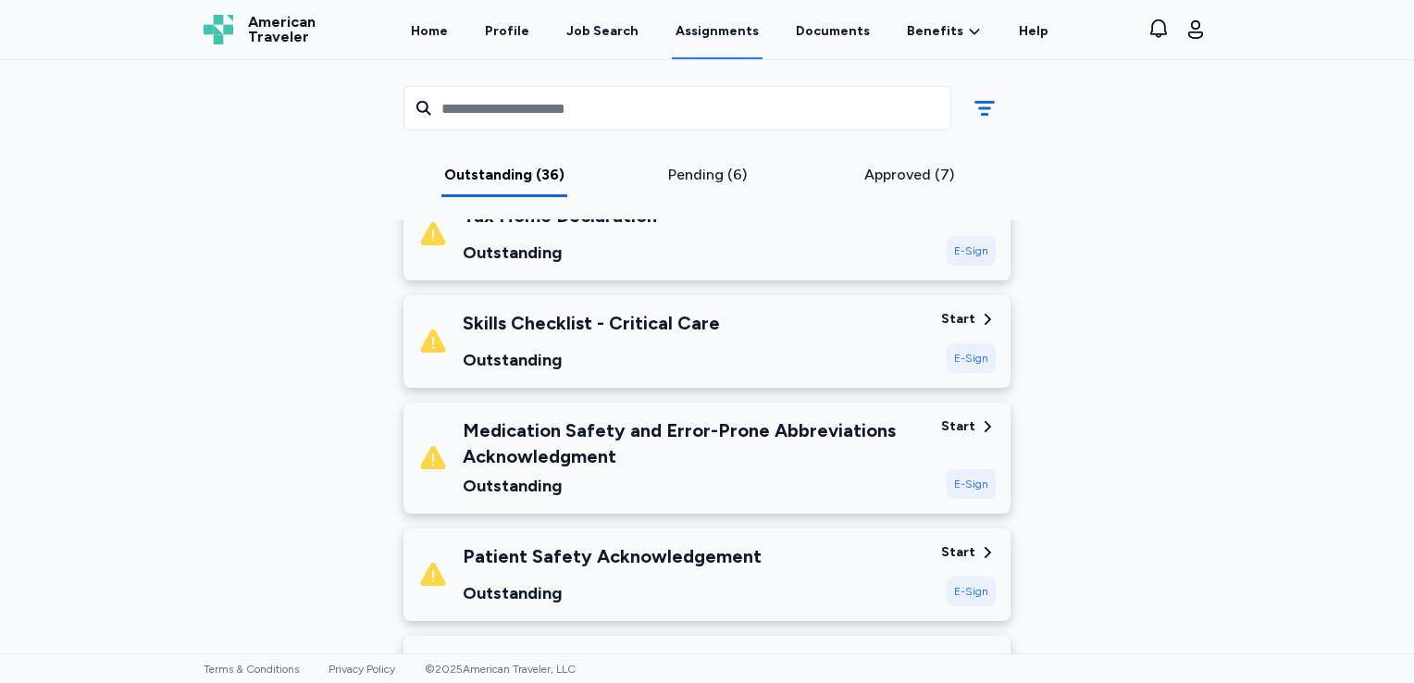
click at [788, 564] on div "Patient Safety Acknowledgement Outstanding" at bounding box center [672, 574] width 508 height 63
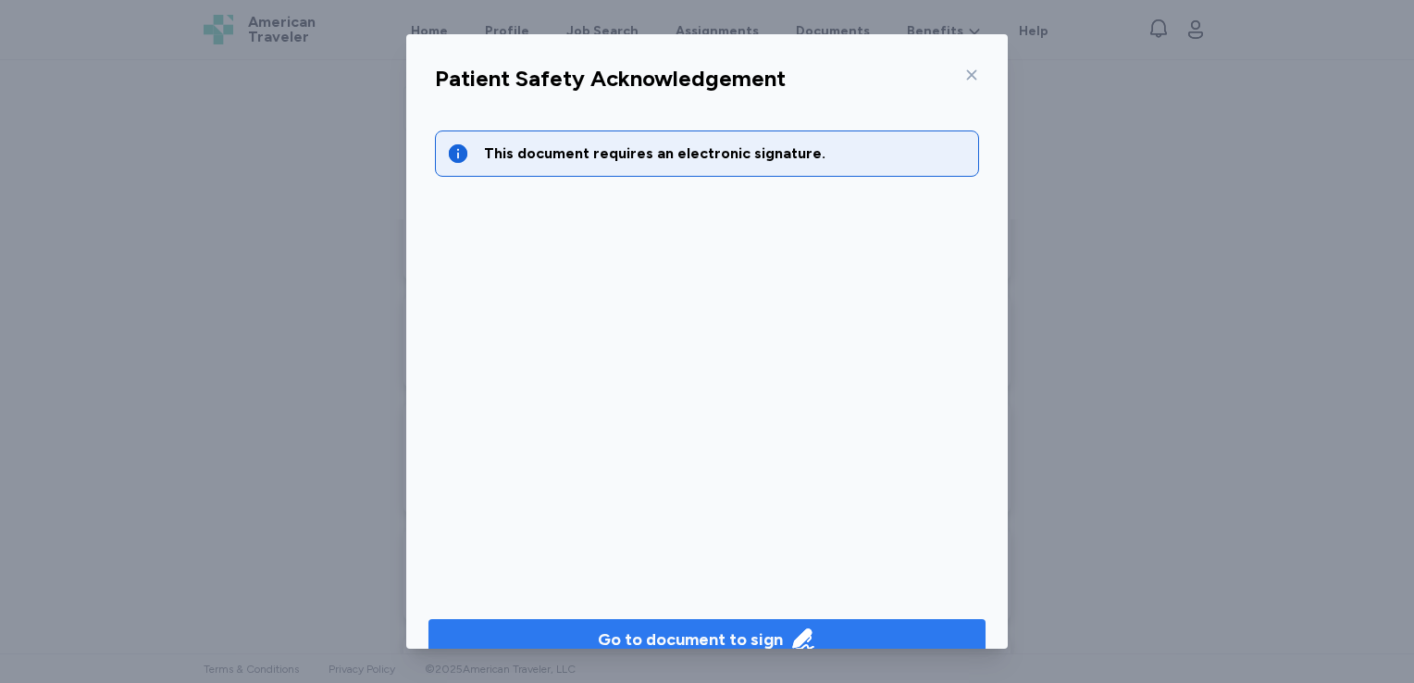
click at [726, 630] on div "Go to document to sign" at bounding box center [690, 639] width 185 height 26
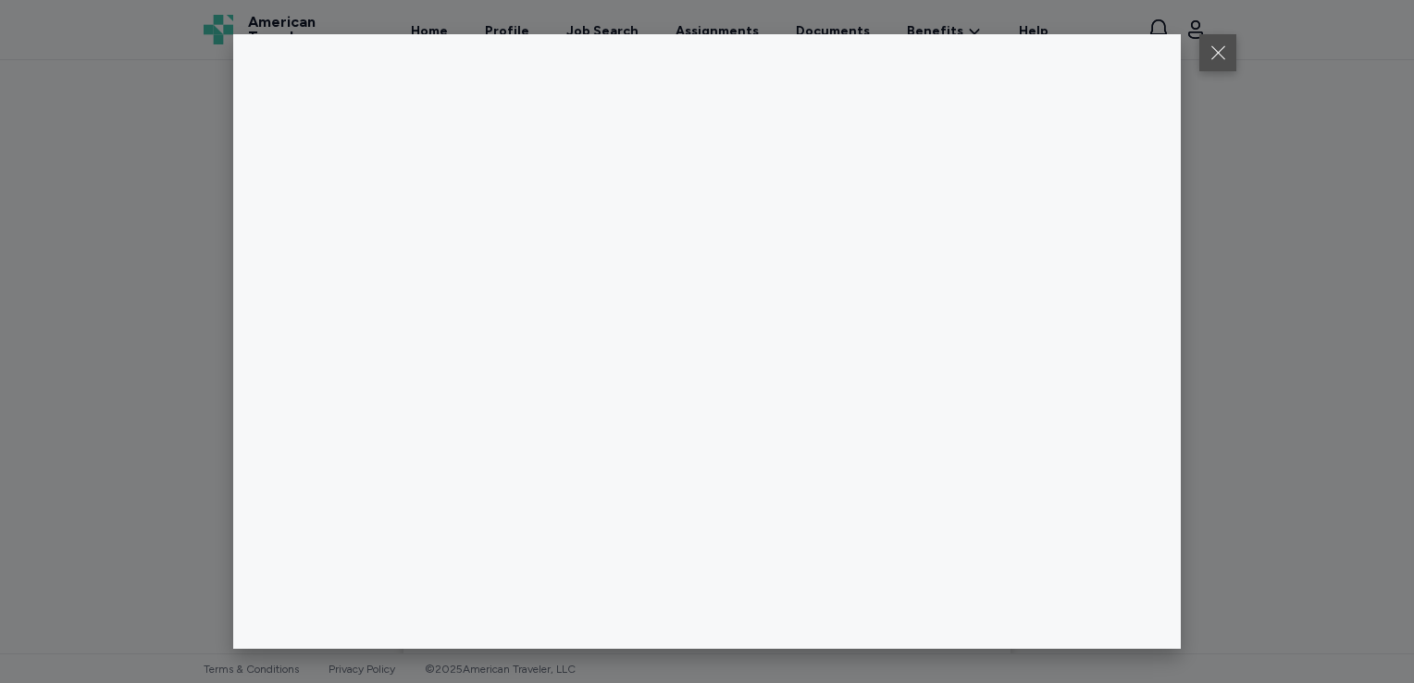
click at [1221, 54] on button at bounding box center [1217, 52] width 37 height 37
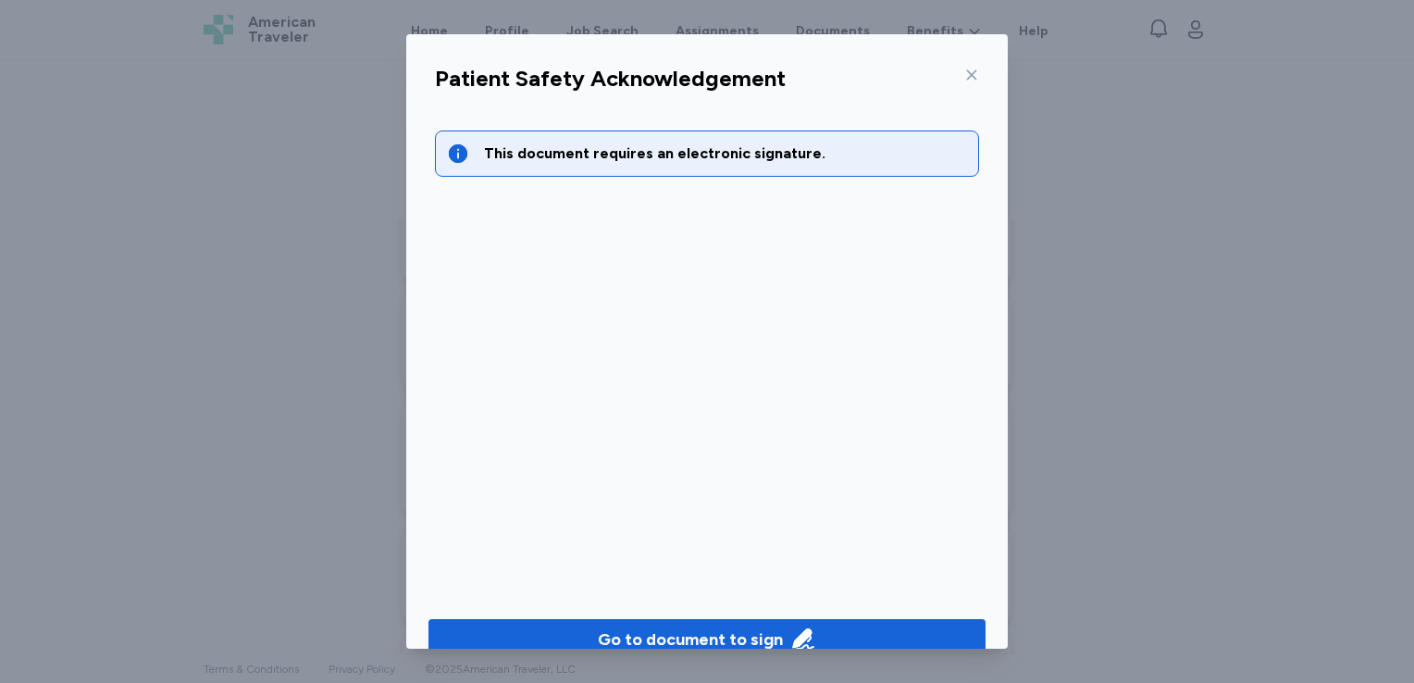
click at [964, 80] on icon at bounding box center [971, 75] width 15 height 15
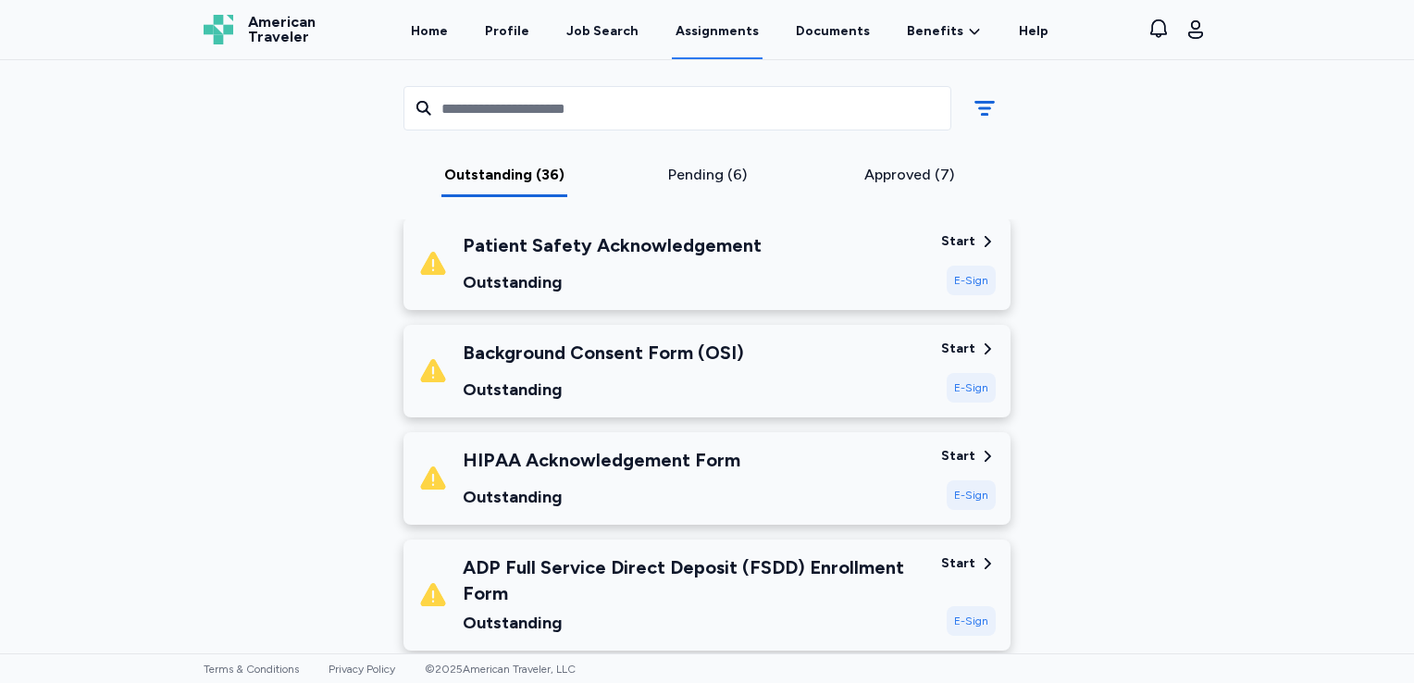
scroll to position [728, 0]
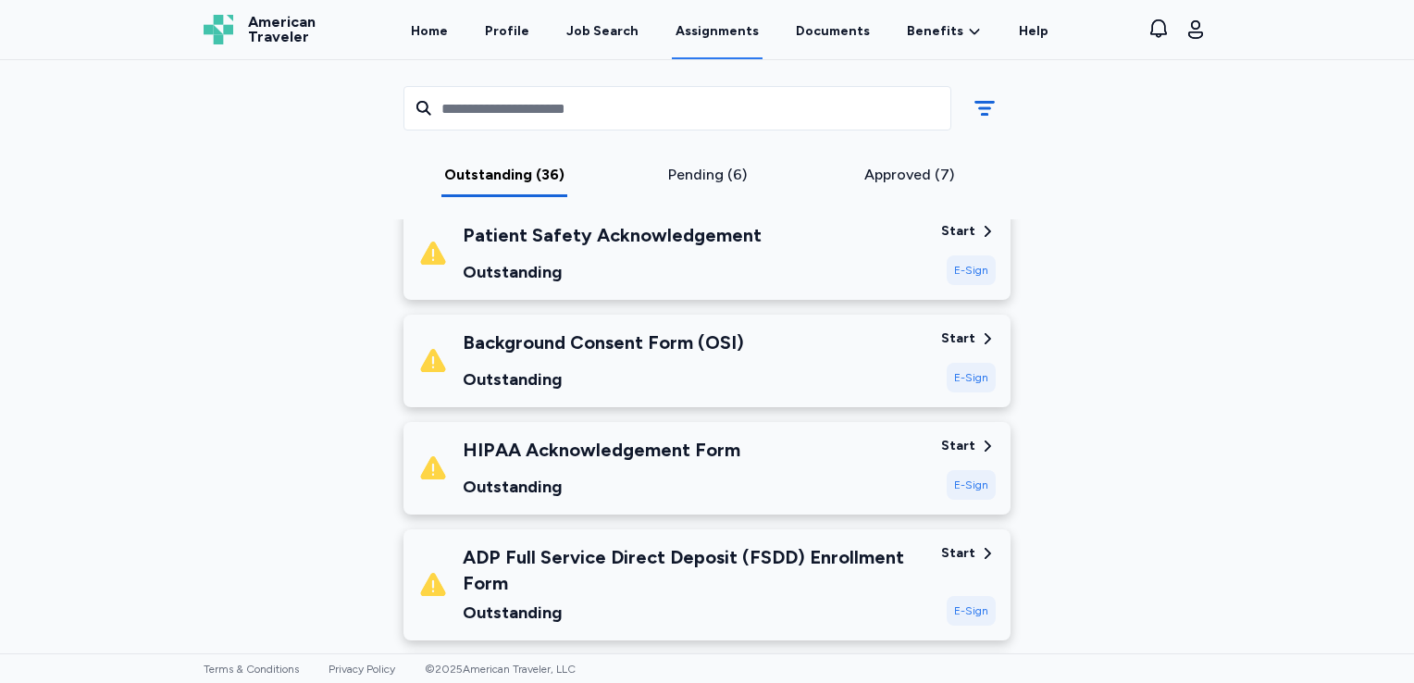
click at [781, 359] on div "Background Consent Form (OSI) Outstanding" at bounding box center [672, 360] width 508 height 63
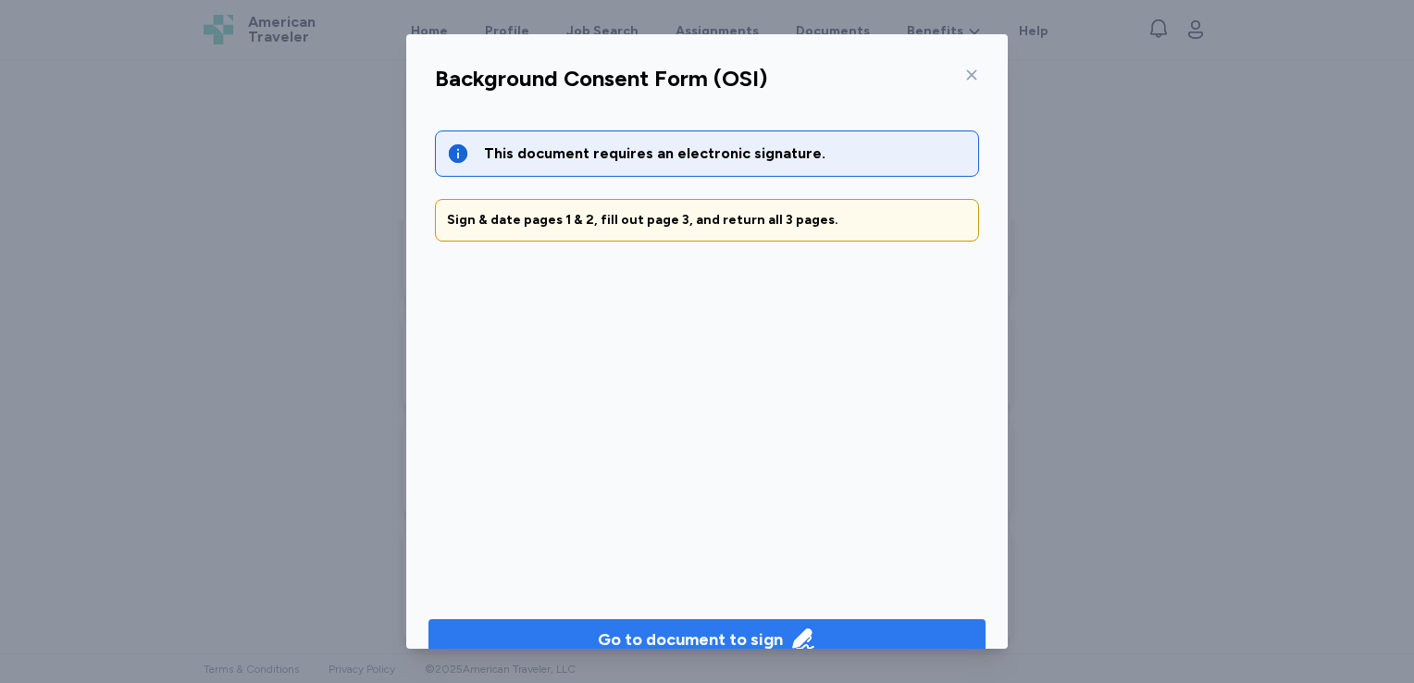
click at [655, 631] on div "Go to document to sign" at bounding box center [690, 639] width 185 height 26
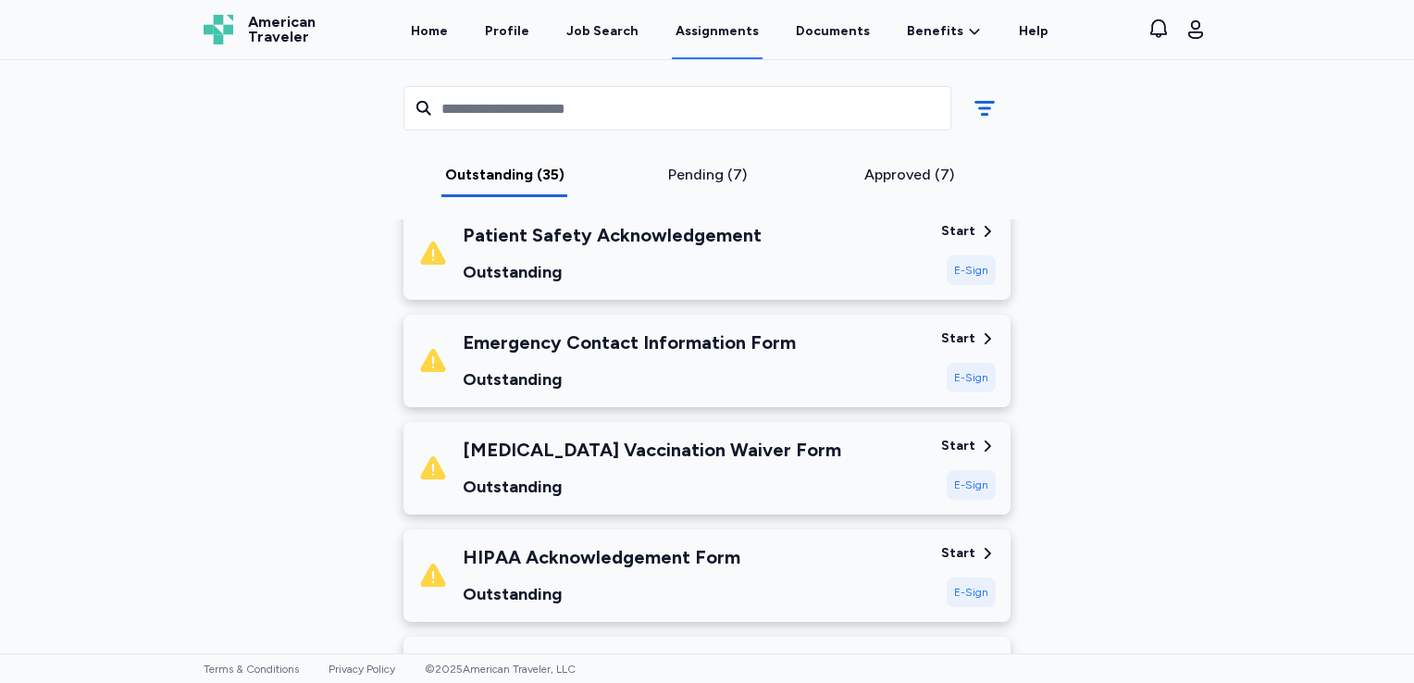
click at [845, 467] on div "[MEDICAL_DATA] Vaccination Waiver Form Outstanding" at bounding box center [672, 468] width 508 height 63
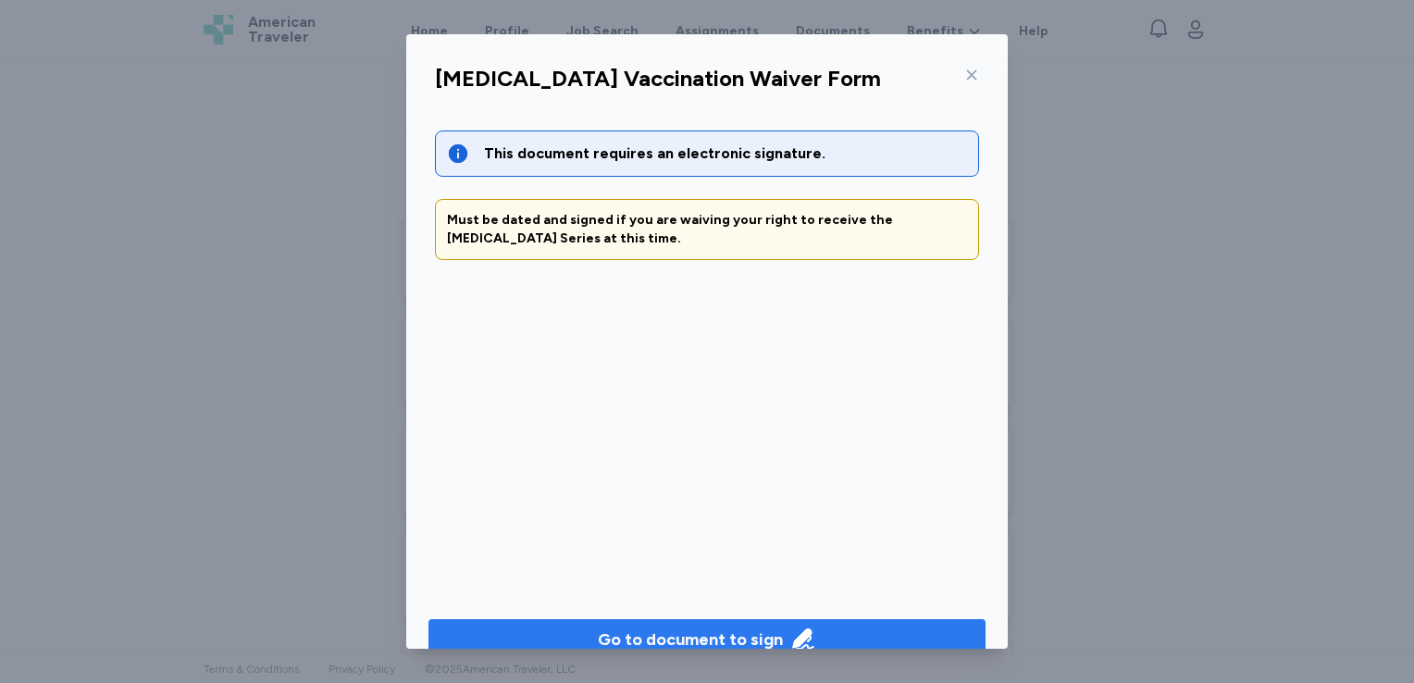
click at [733, 636] on div "Go to document to sign" at bounding box center [690, 639] width 185 height 26
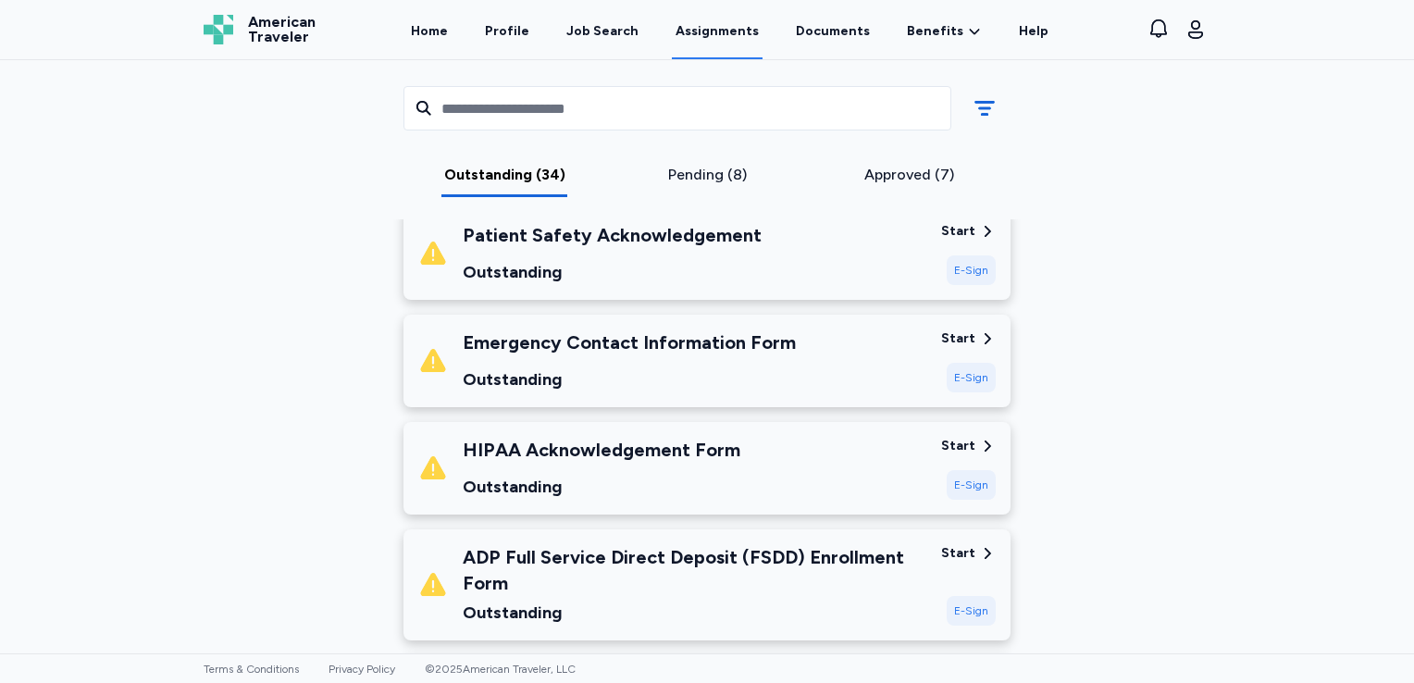
click at [827, 352] on div "Emergency Contact Information Form Outstanding" at bounding box center [672, 360] width 508 height 63
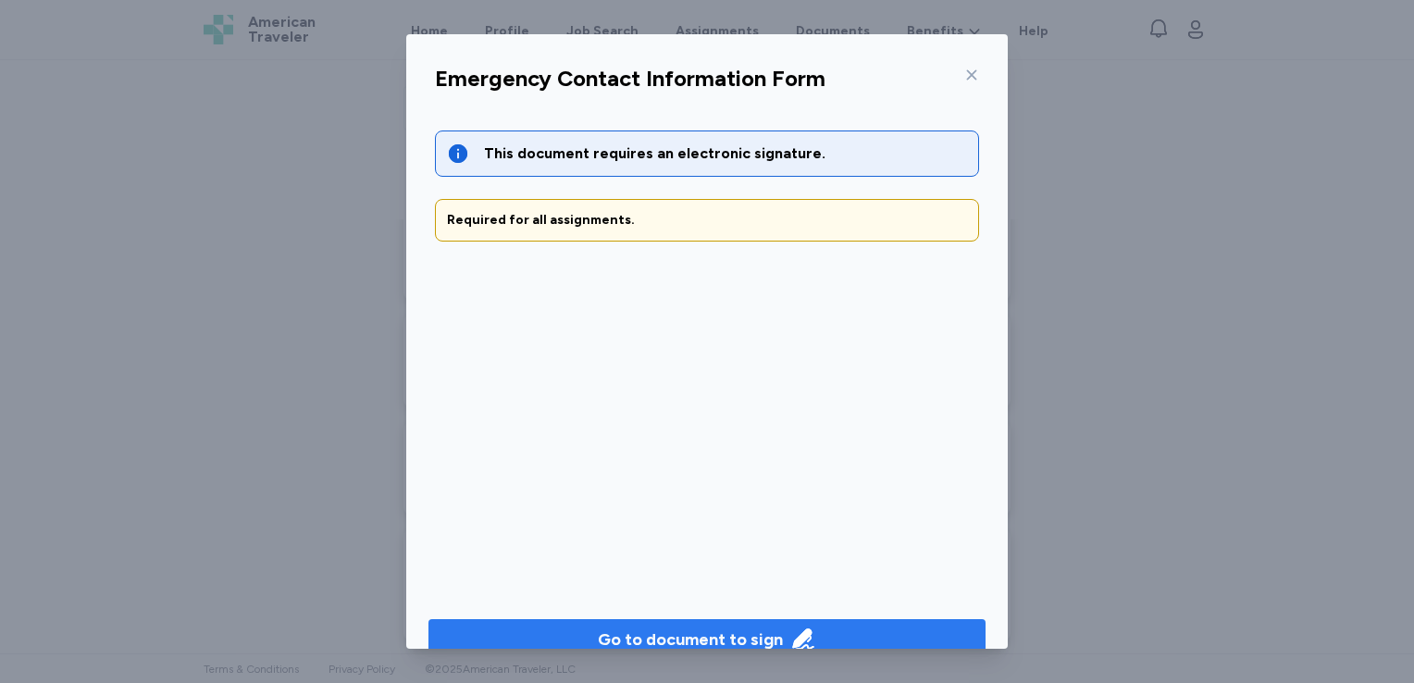
click at [725, 627] on div "Go to document to sign" at bounding box center [690, 639] width 185 height 26
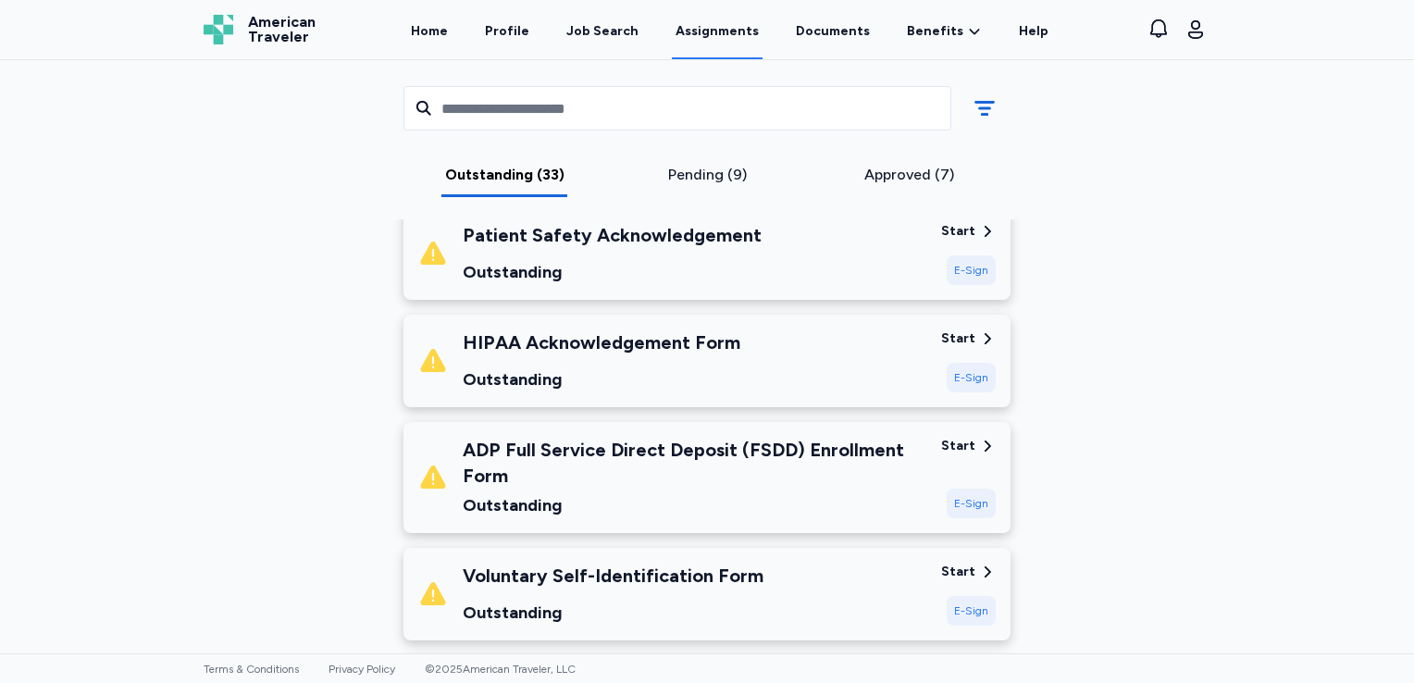
click at [822, 342] on div "HIPAA Acknowledgement Form Outstanding" at bounding box center [672, 360] width 508 height 63
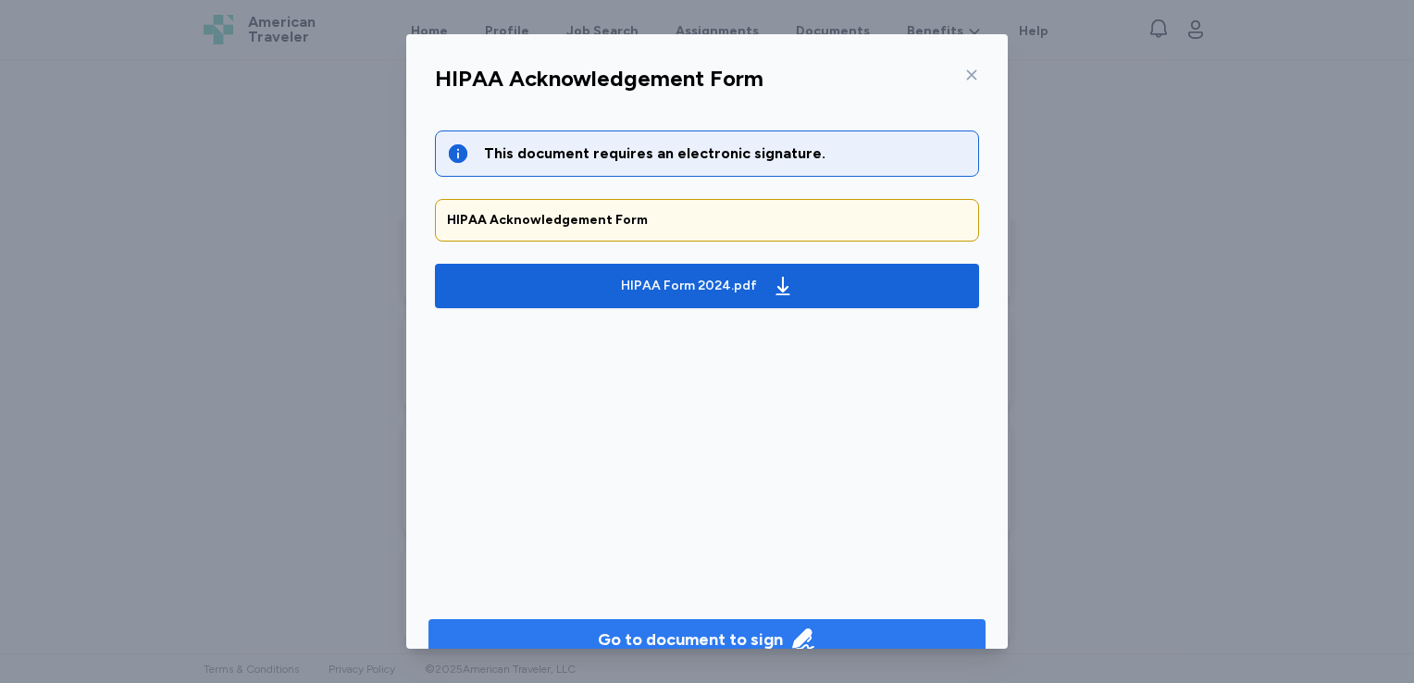
click at [727, 632] on div "Go to document to sign" at bounding box center [690, 639] width 185 height 26
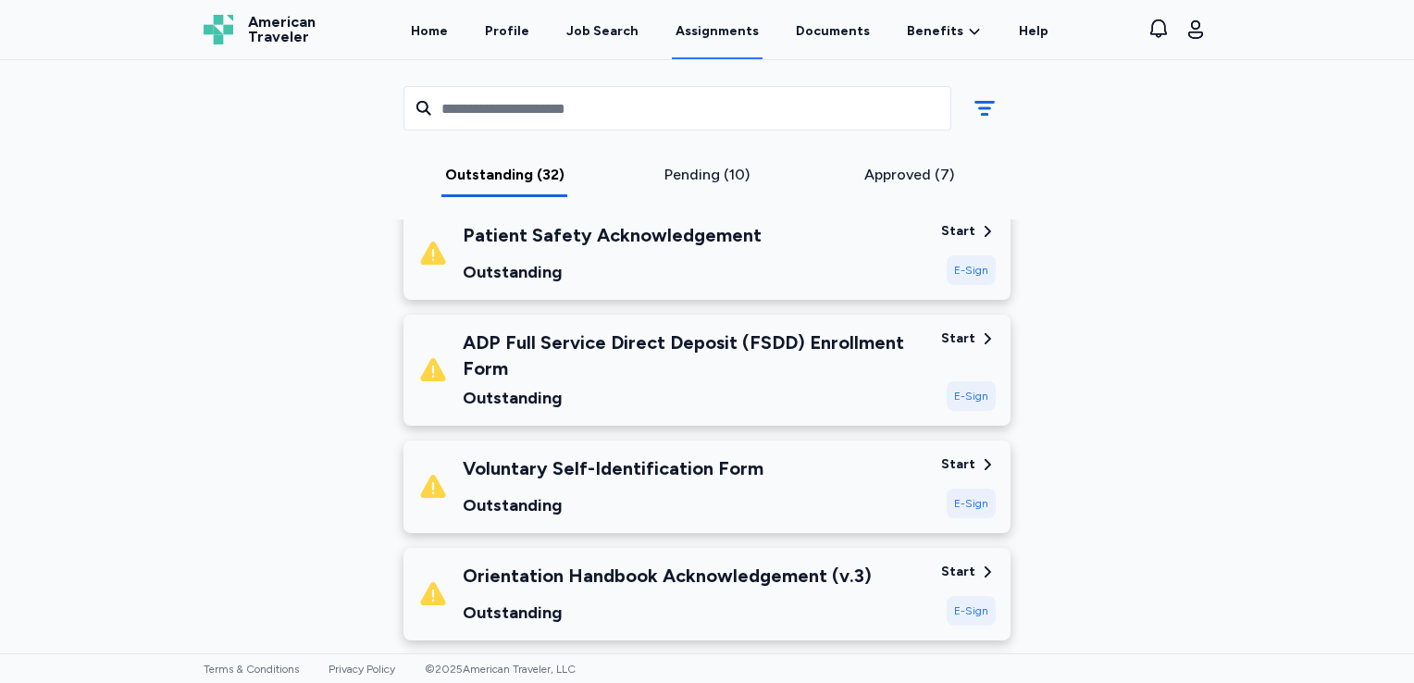
click at [735, 492] on div "Outstanding" at bounding box center [613, 505] width 301 height 26
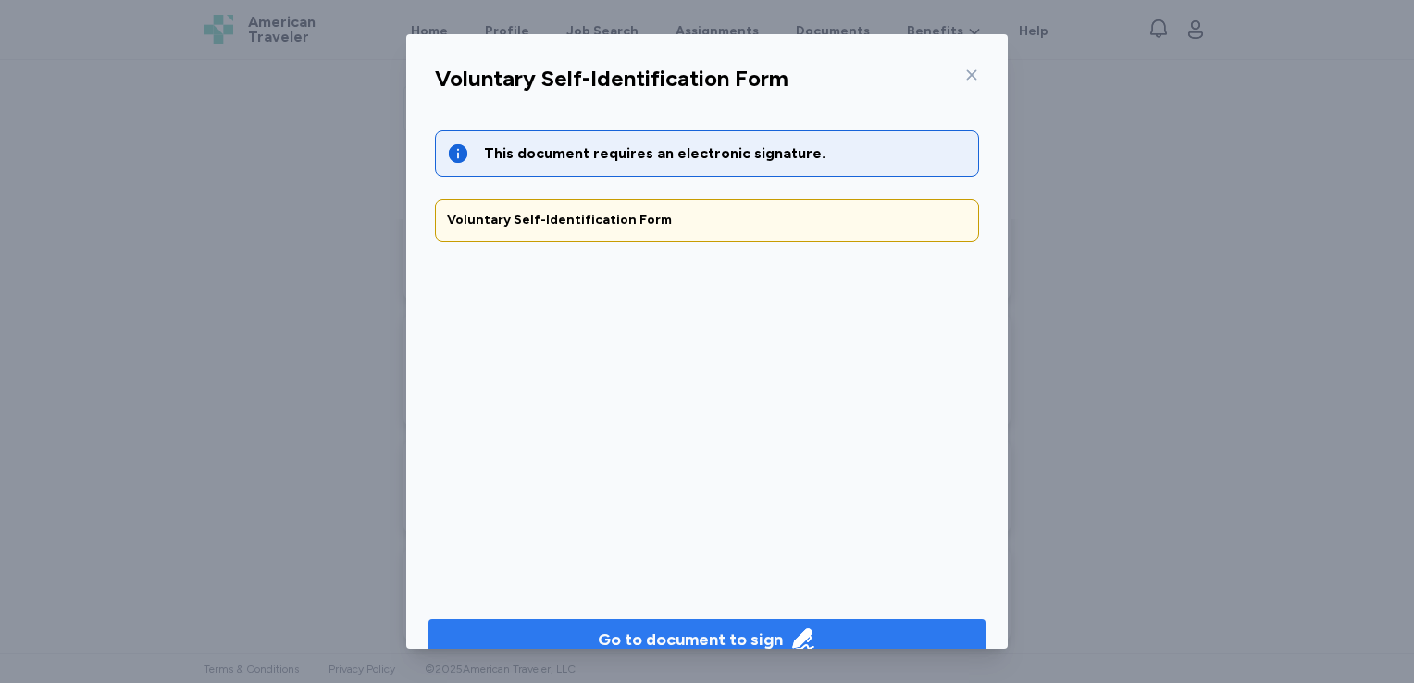
click at [708, 628] on div "Go to document to sign" at bounding box center [690, 639] width 185 height 26
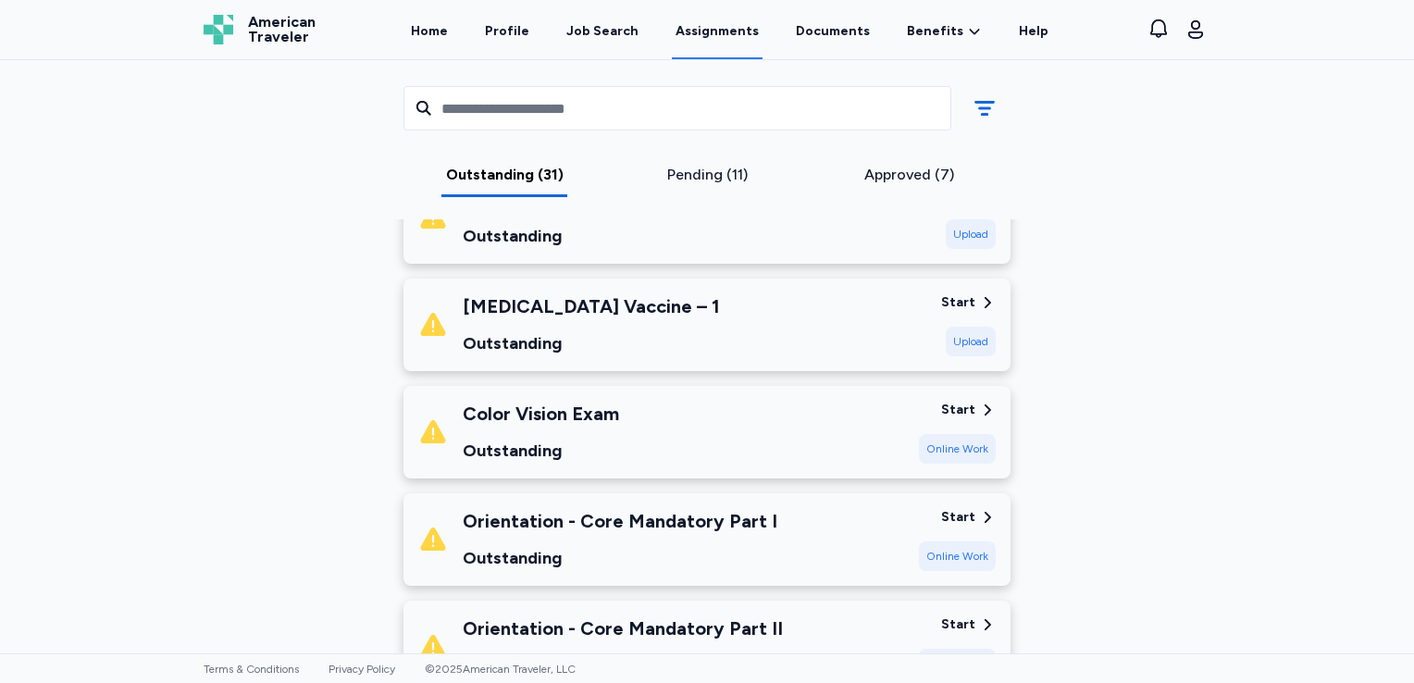
scroll to position [2751, 0]
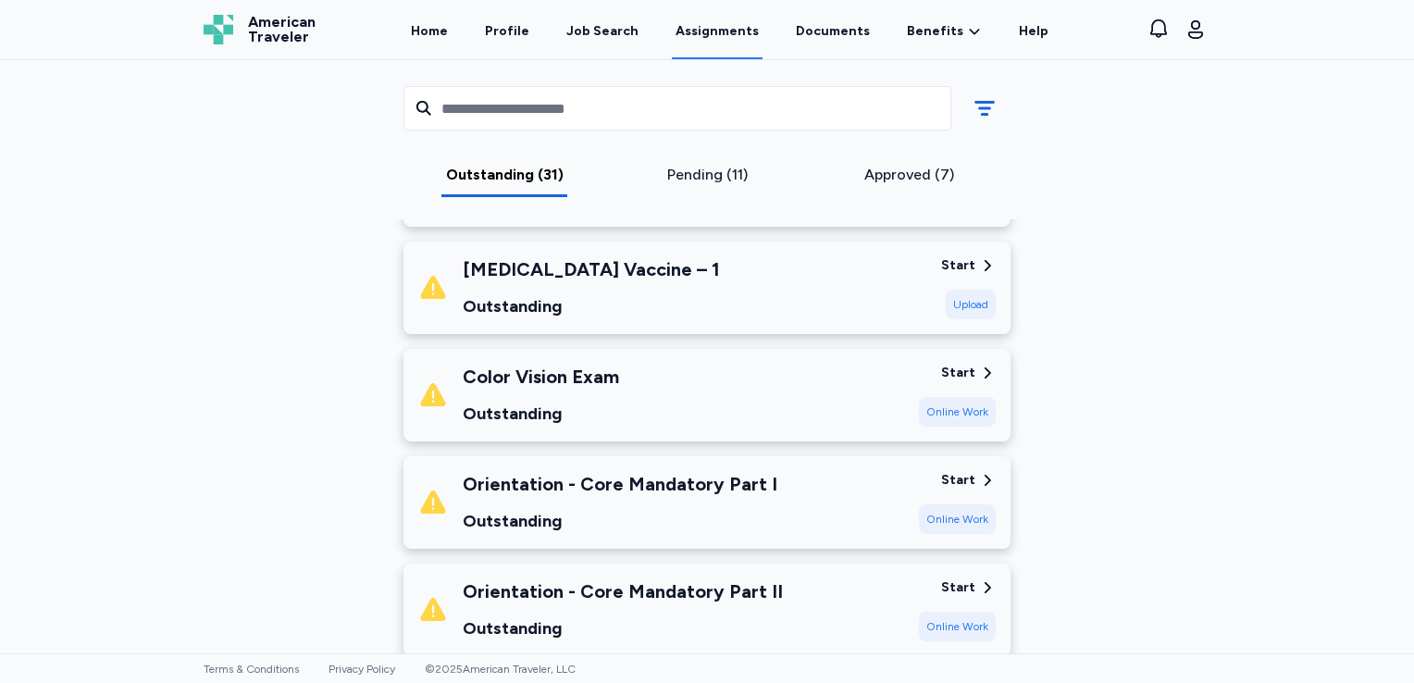
click at [731, 405] on div "Color Vision Exam Outstanding" at bounding box center [661, 395] width 486 height 63
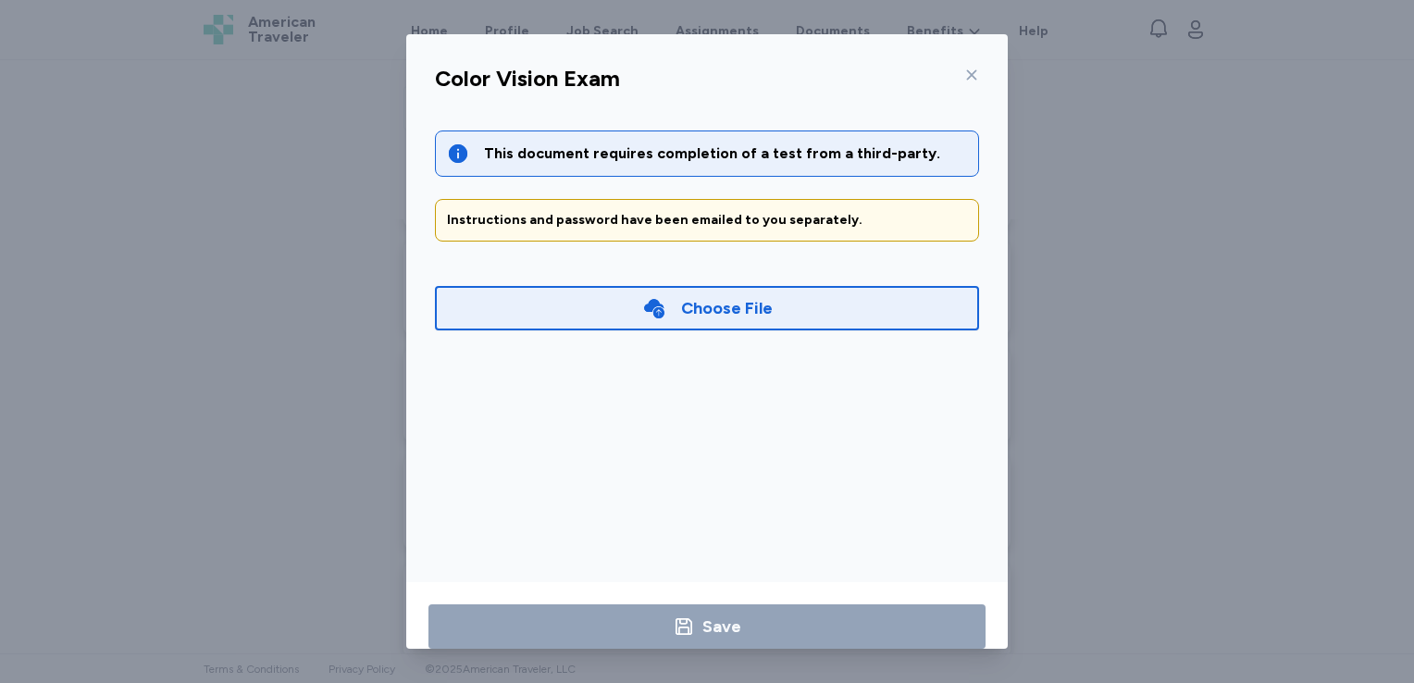
click at [964, 79] on icon at bounding box center [971, 75] width 15 height 15
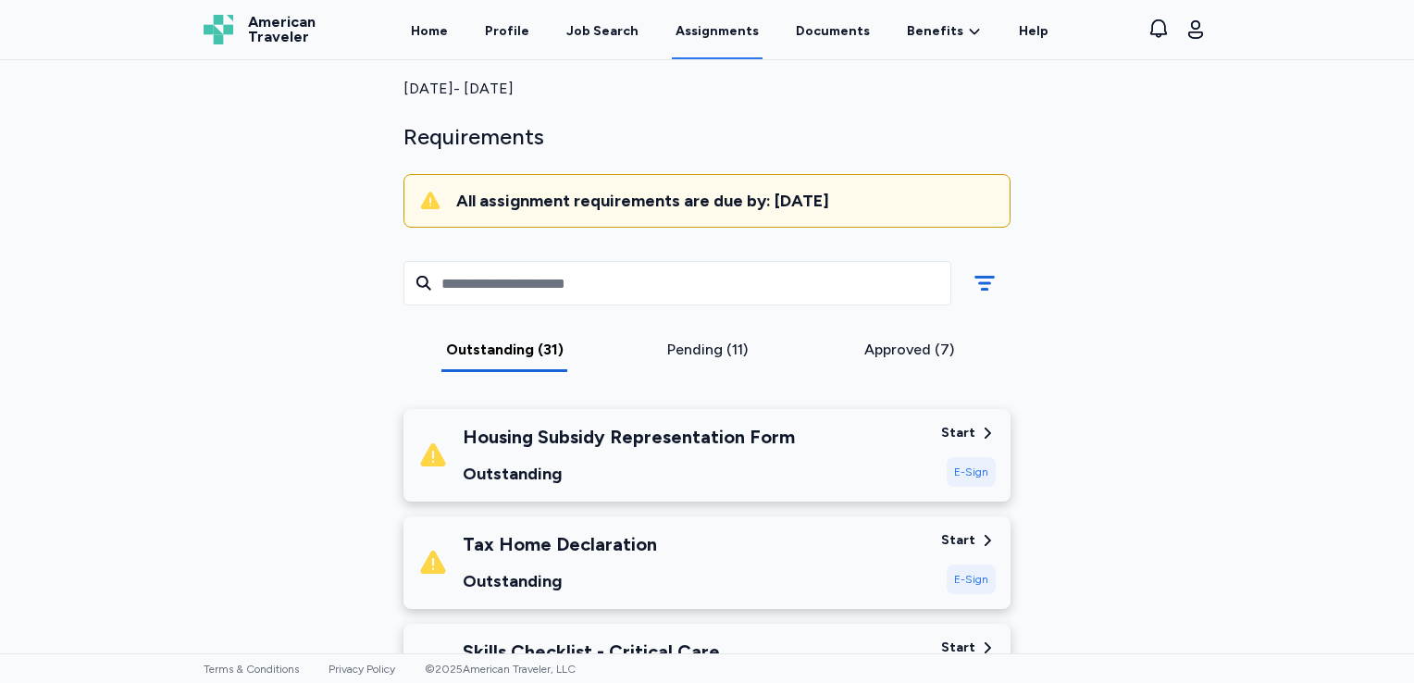
scroll to position [0, 0]
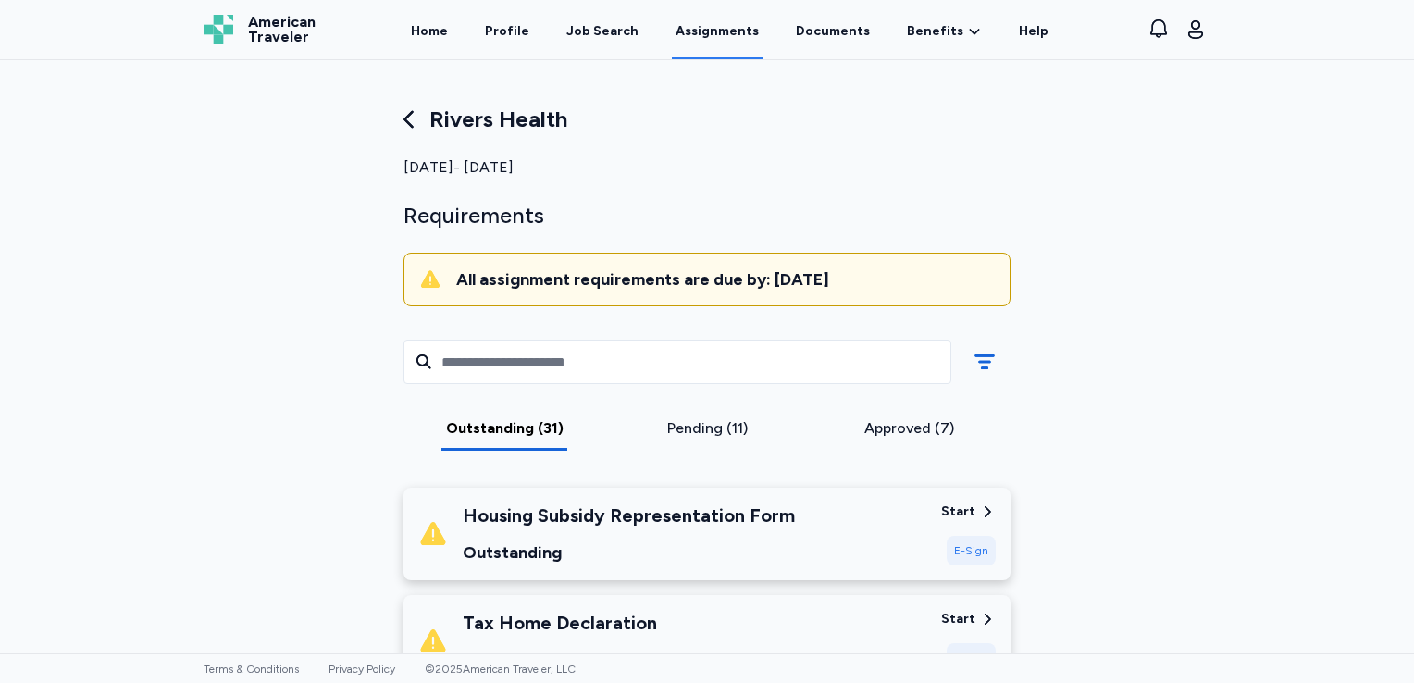
click at [709, 429] on div "Pending (11)" at bounding box center [707, 428] width 188 height 22
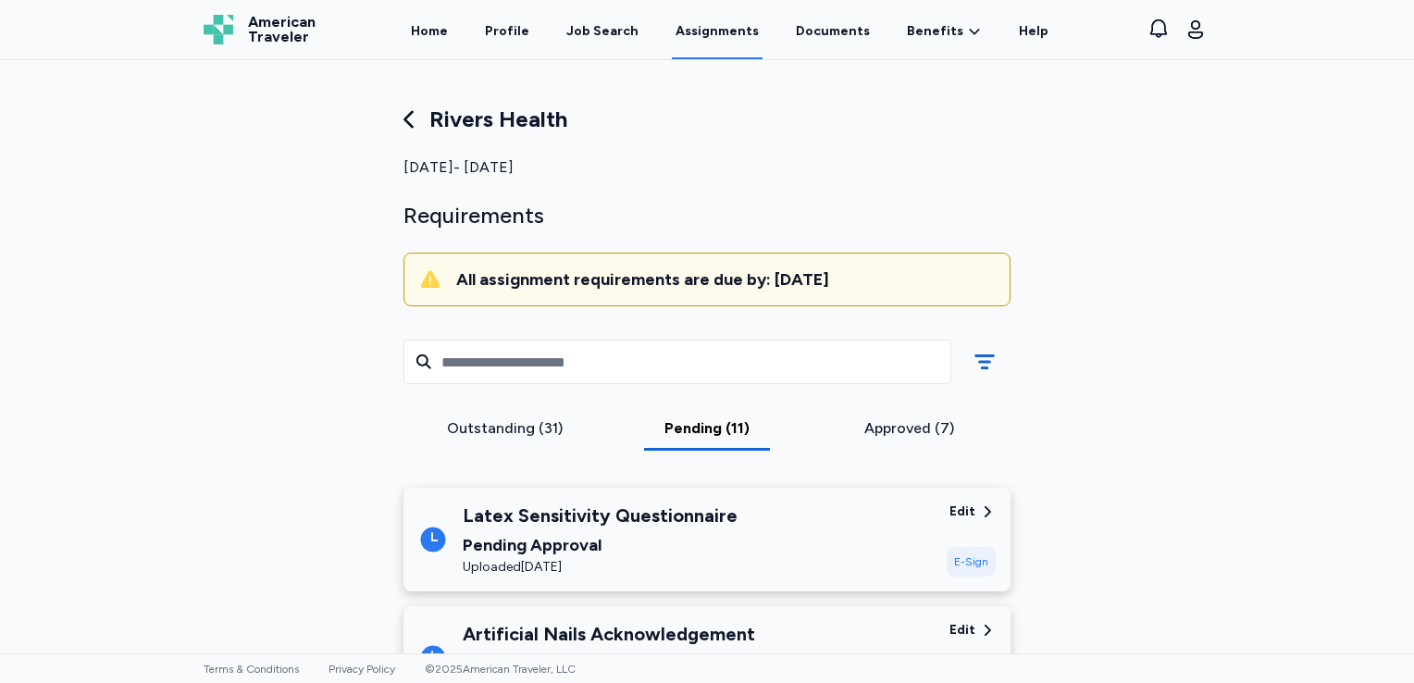
click at [519, 424] on div "Outstanding (31)" at bounding box center [505, 428] width 188 height 22
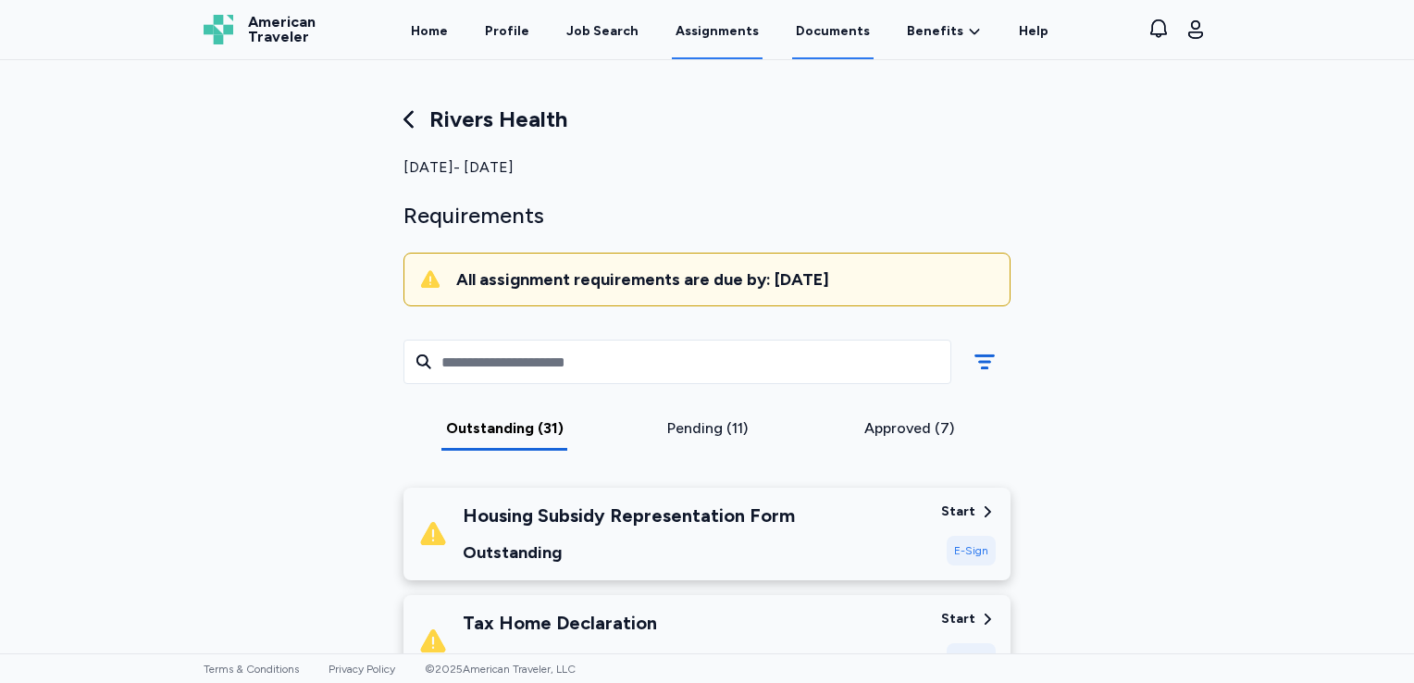
click at [825, 32] on link "Documents" at bounding box center [832, 30] width 81 height 57
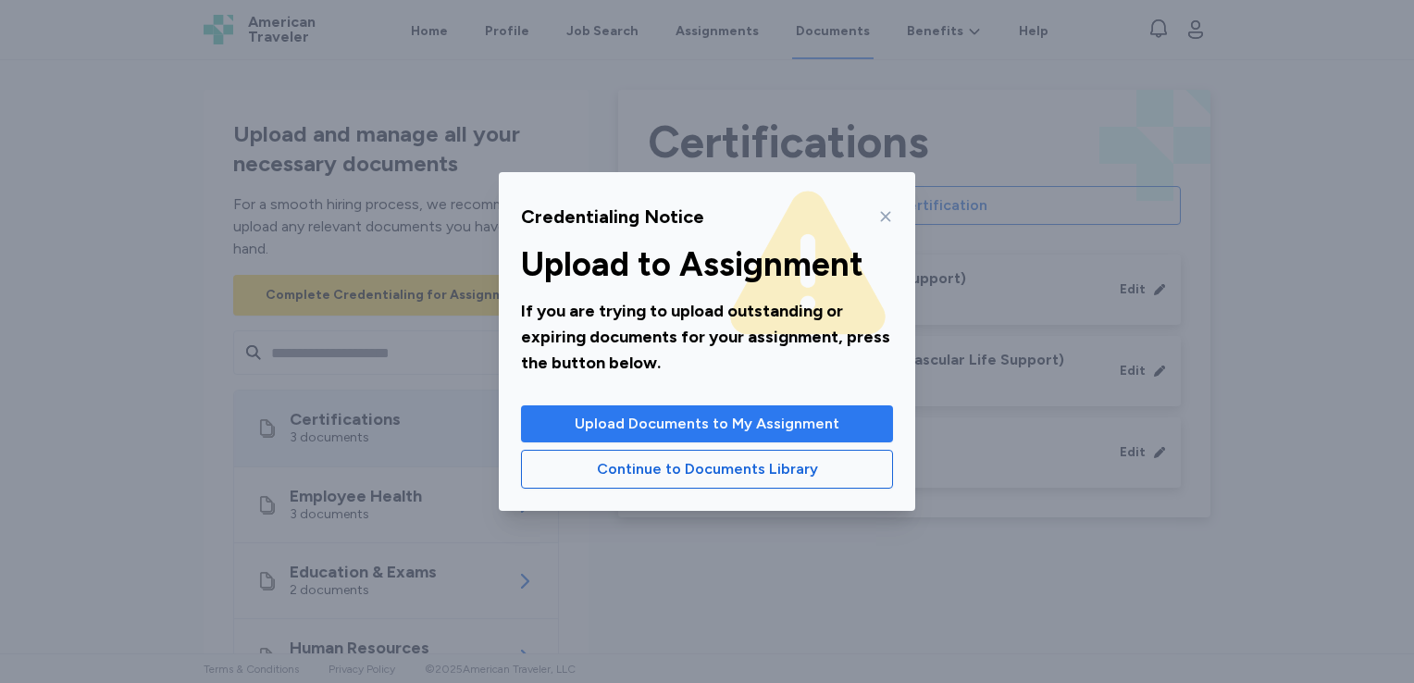
click at [692, 420] on span "Upload Documents to My Assignment" at bounding box center [707, 424] width 265 height 22
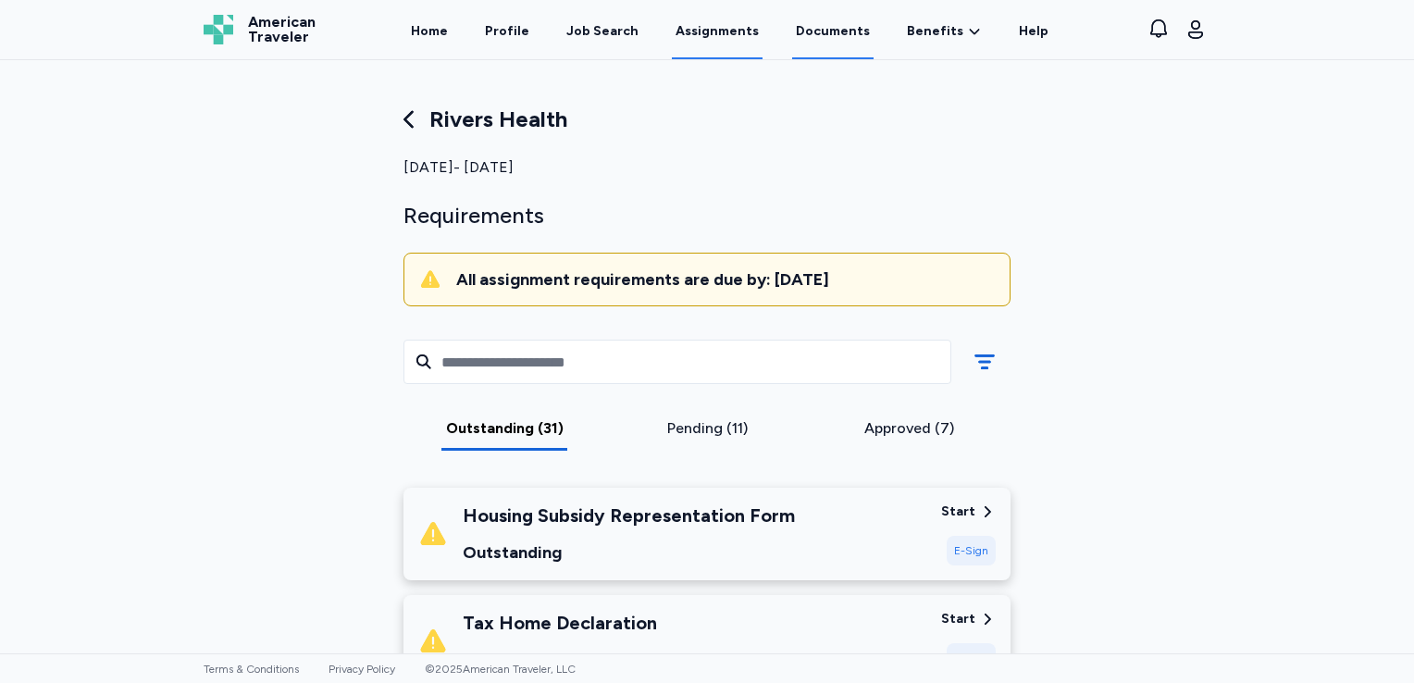
click at [846, 34] on link "Documents" at bounding box center [832, 30] width 81 height 57
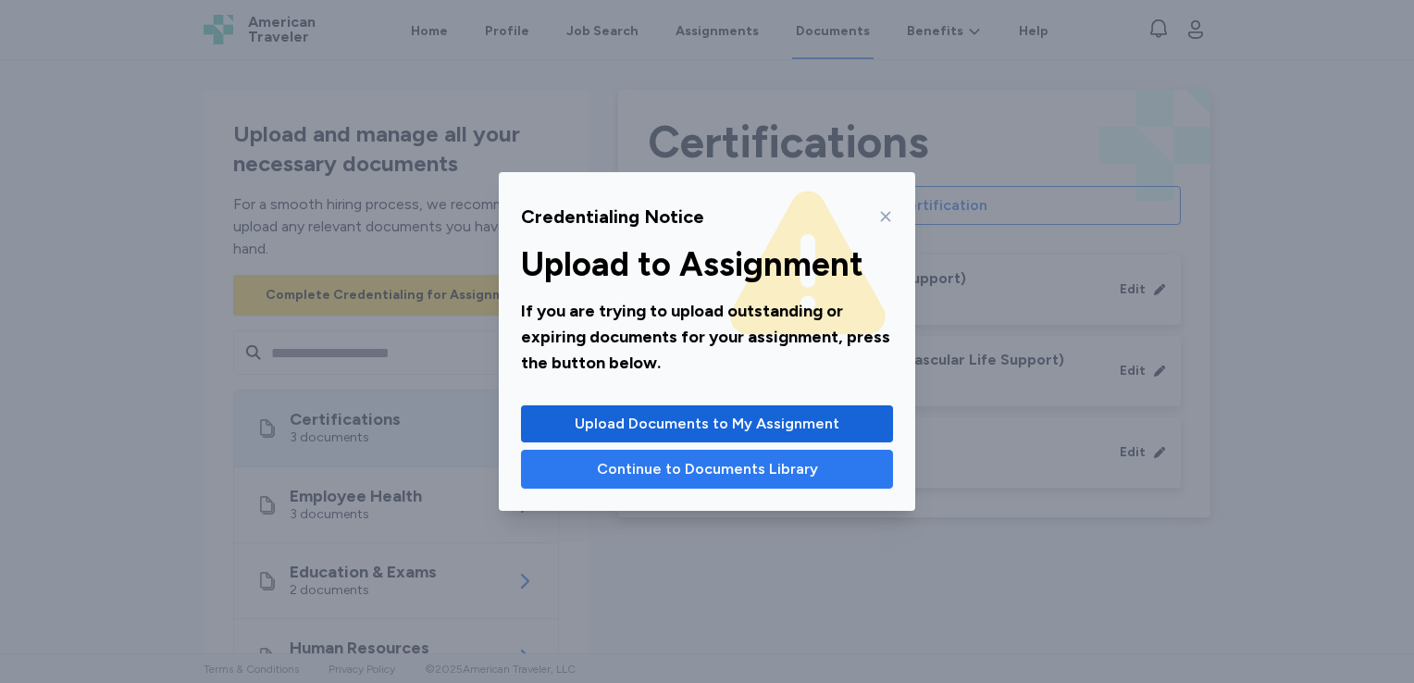
click at [681, 461] on span "Continue to Documents Library" at bounding box center [707, 469] width 221 height 22
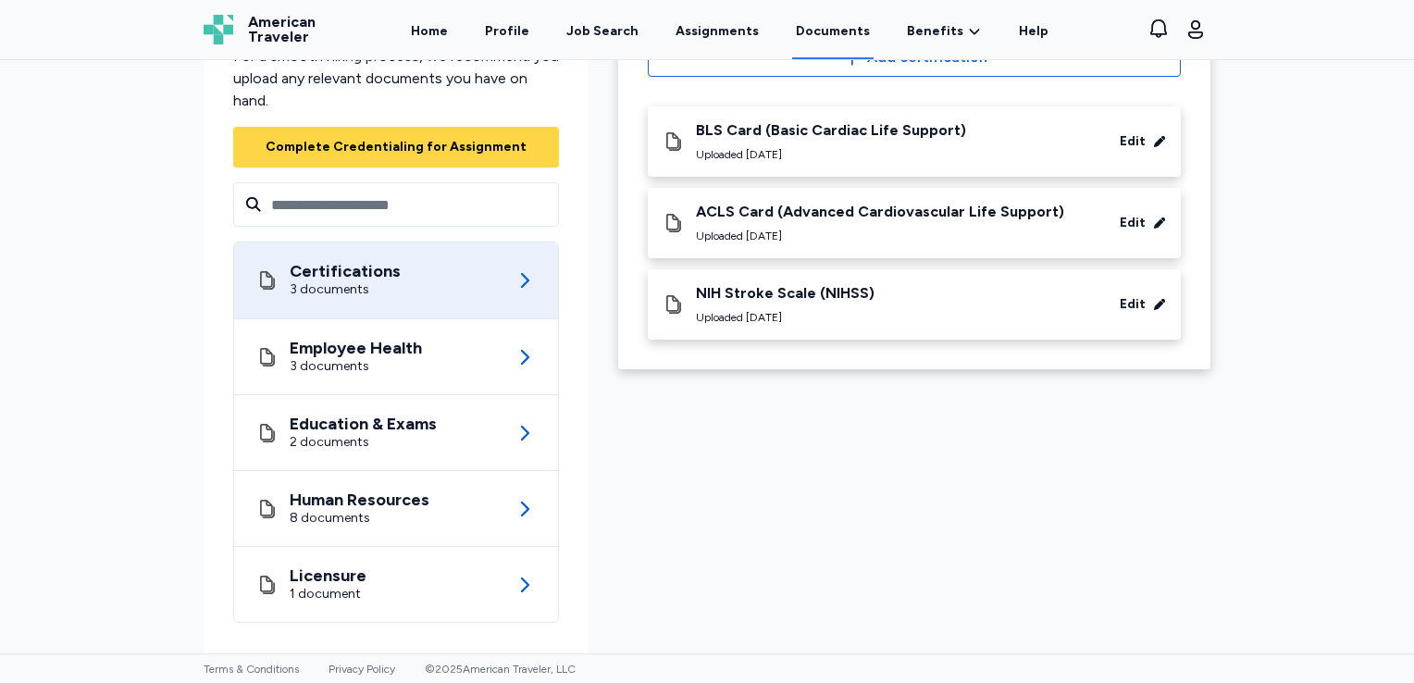
scroll to position [161, 0]
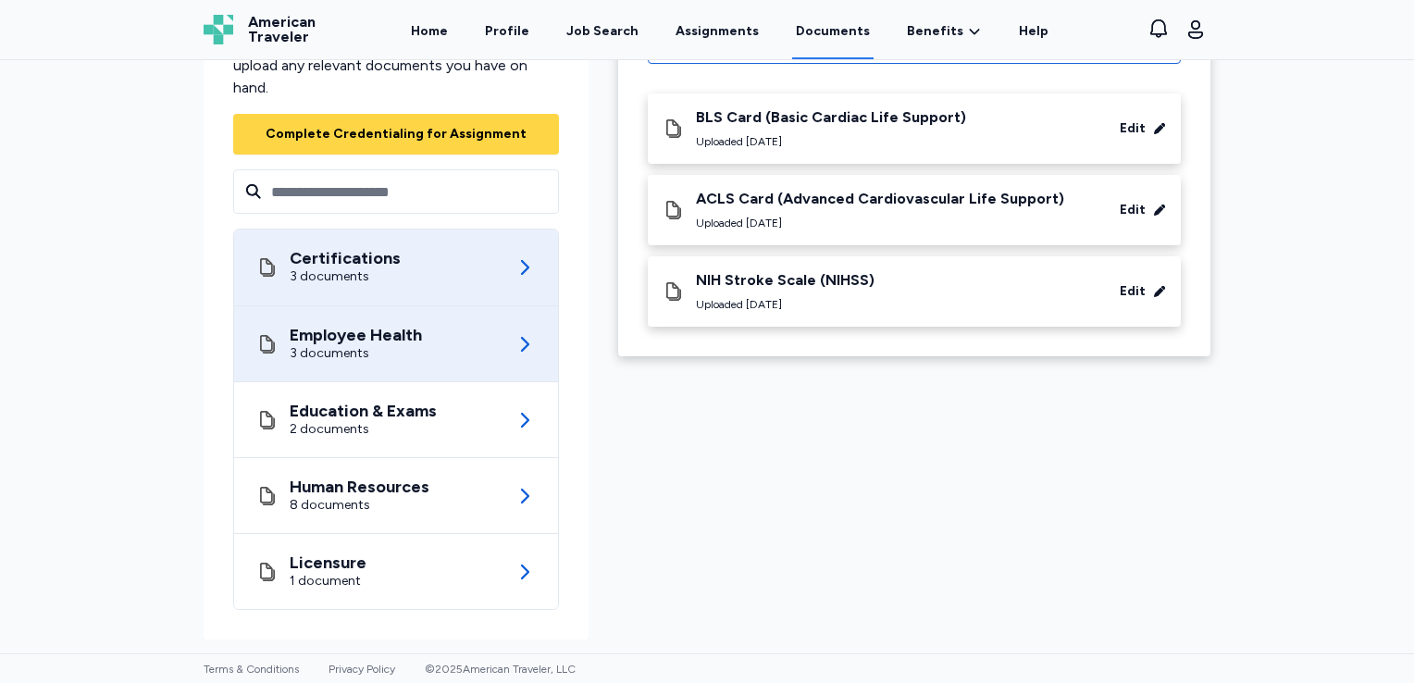
click at [417, 334] on div "Employee Health 3 documents" at bounding box center [395, 343] width 279 height 75
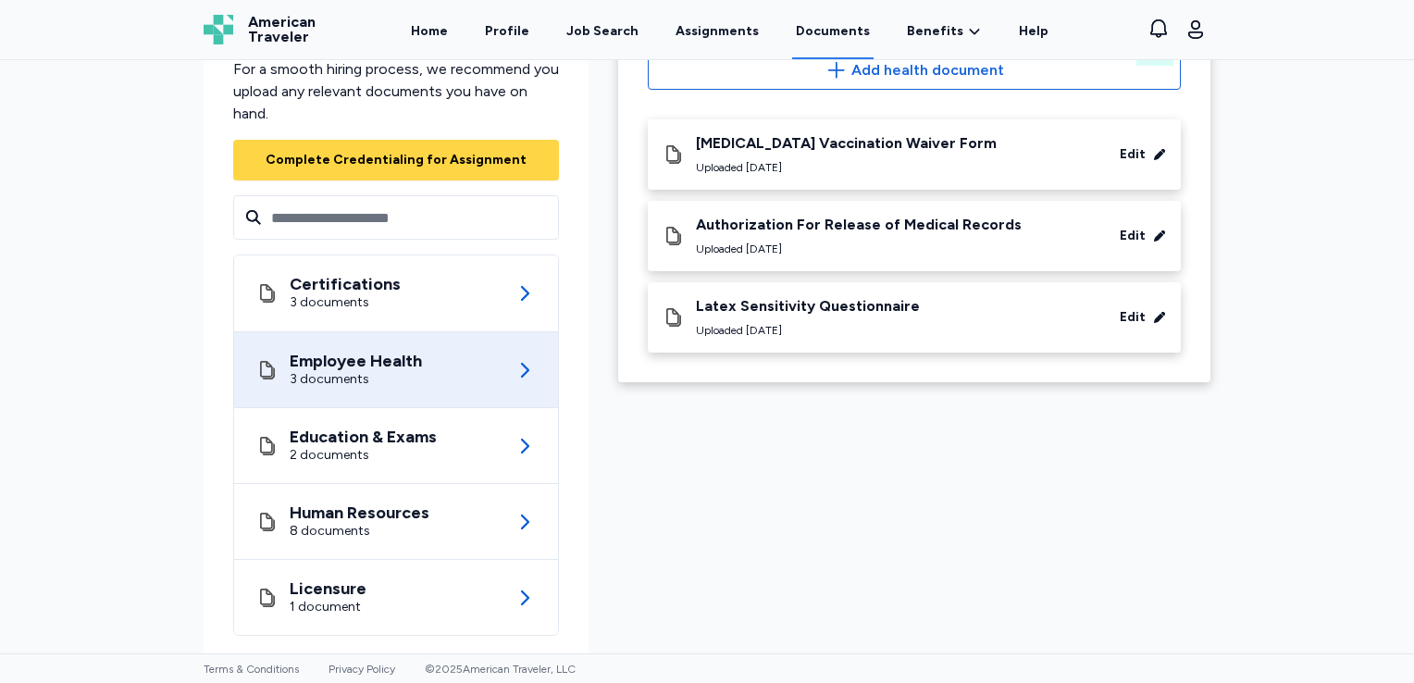
scroll to position [161, 0]
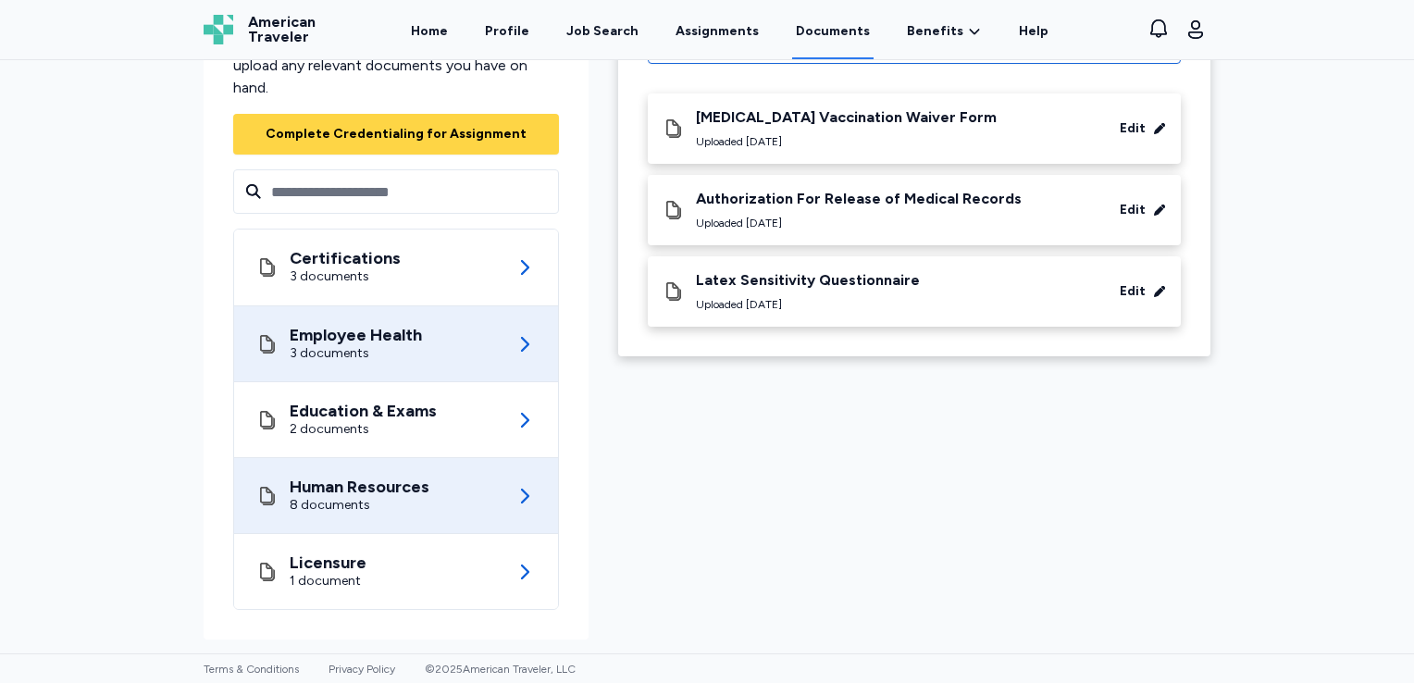
click at [453, 494] on div "Human Resources 8 documents" at bounding box center [395, 495] width 279 height 75
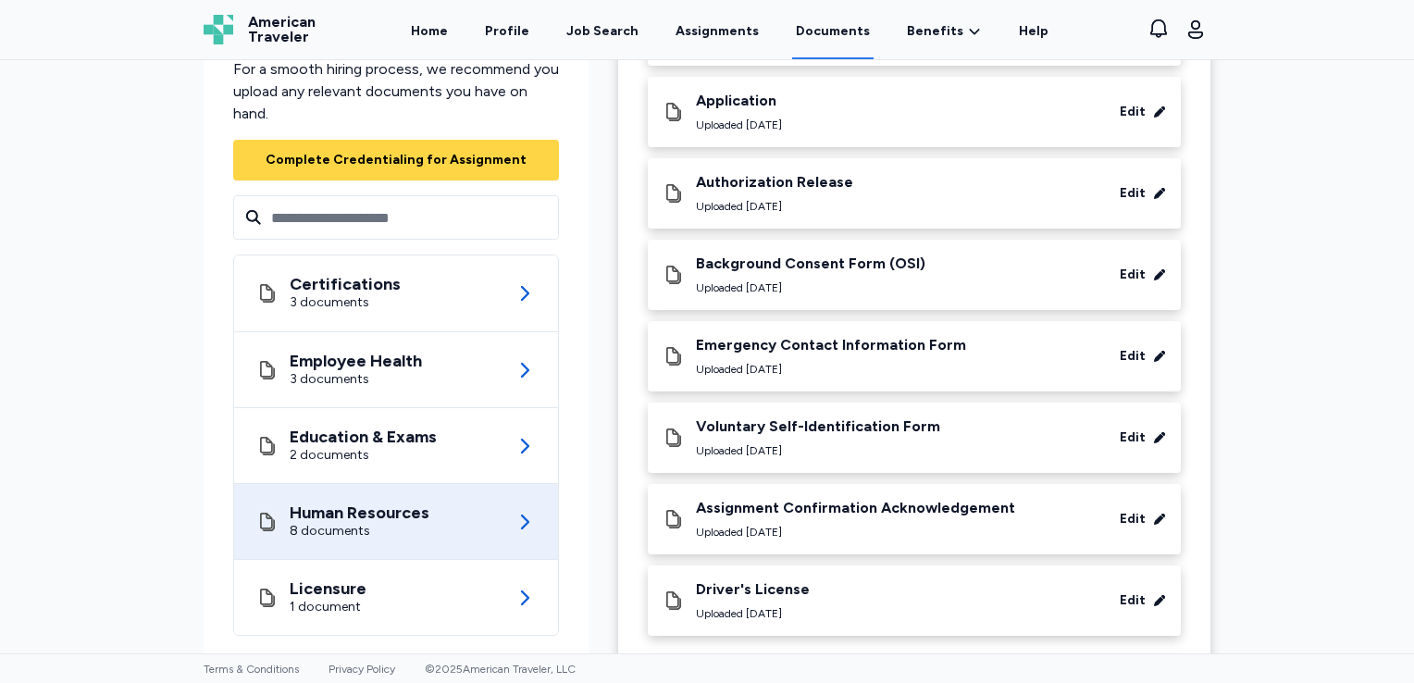
scroll to position [285, 0]
